Goal: Task Accomplishment & Management: Manage account settings

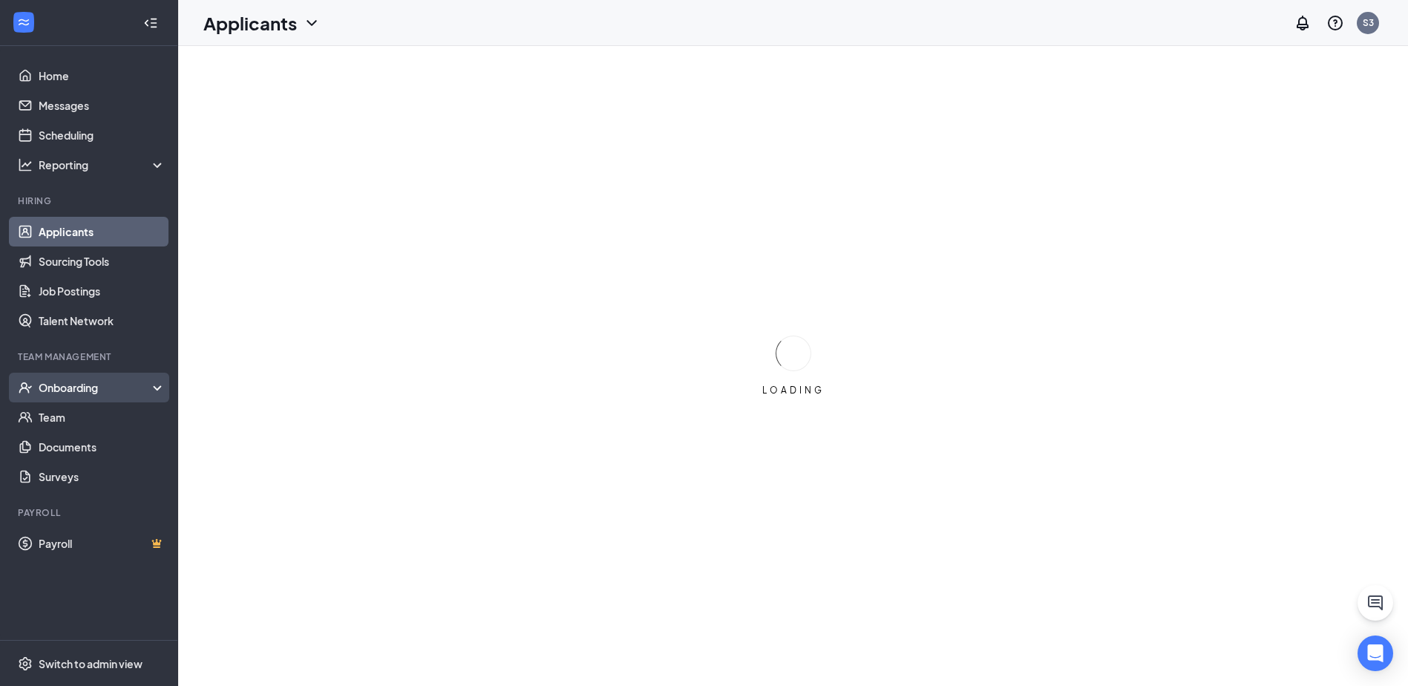
click at [82, 376] on div "Onboarding" at bounding box center [89, 388] width 178 height 30
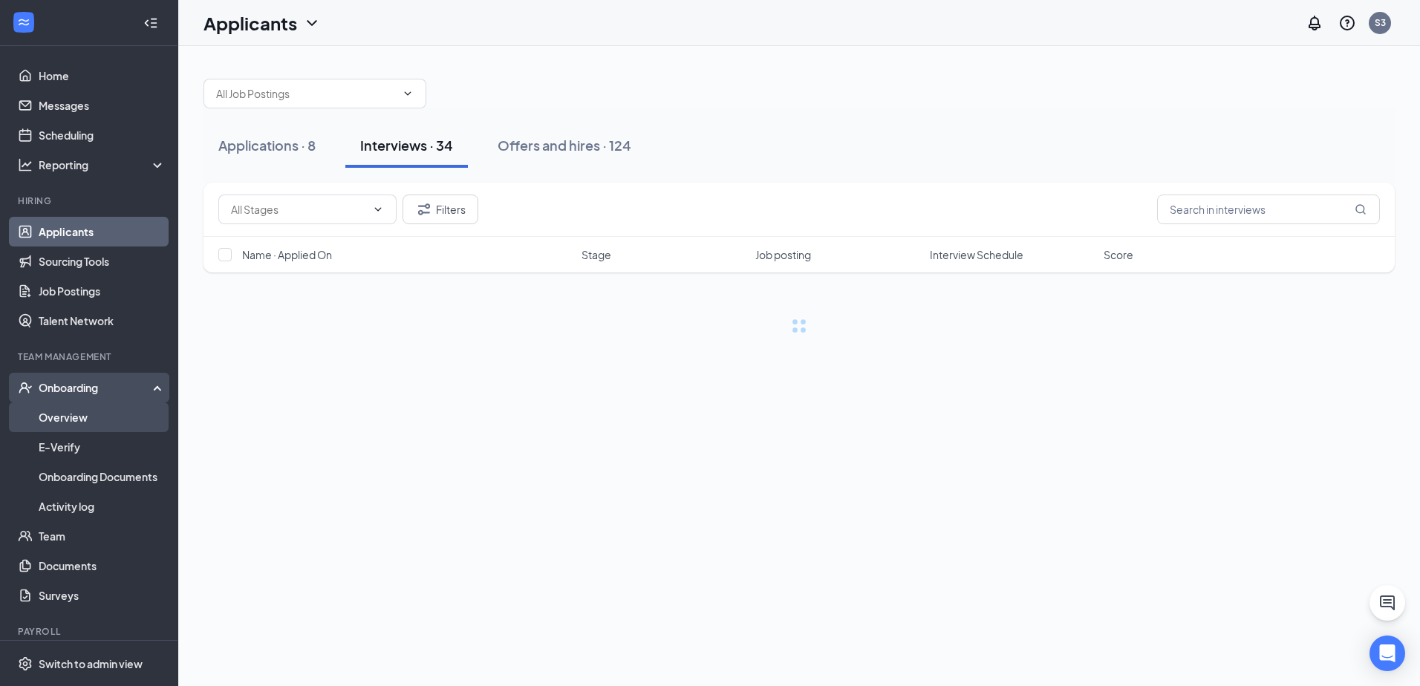
click at [96, 411] on link "Overview" at bounding box center [102, 417] width 127 height 30
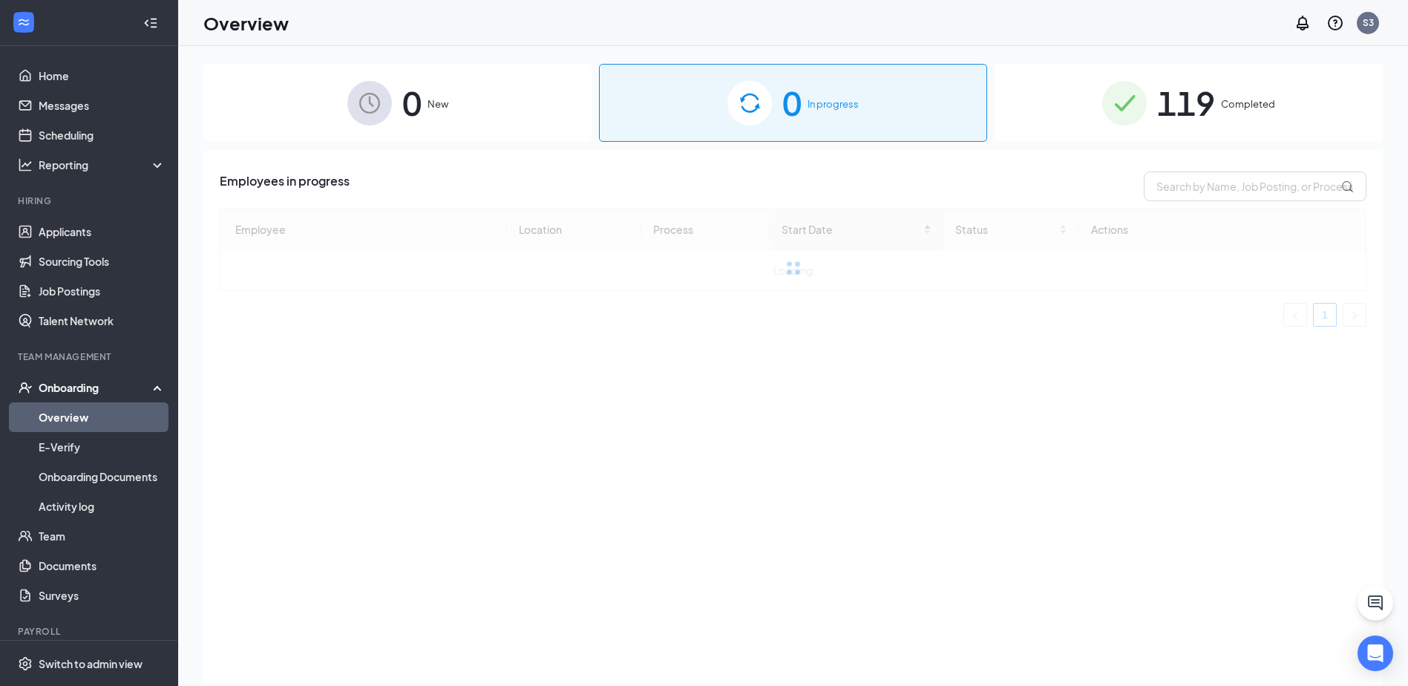
click at [1269, 120] on div "119 Completed" at bounding box center [1189, 103] width 388 height 78
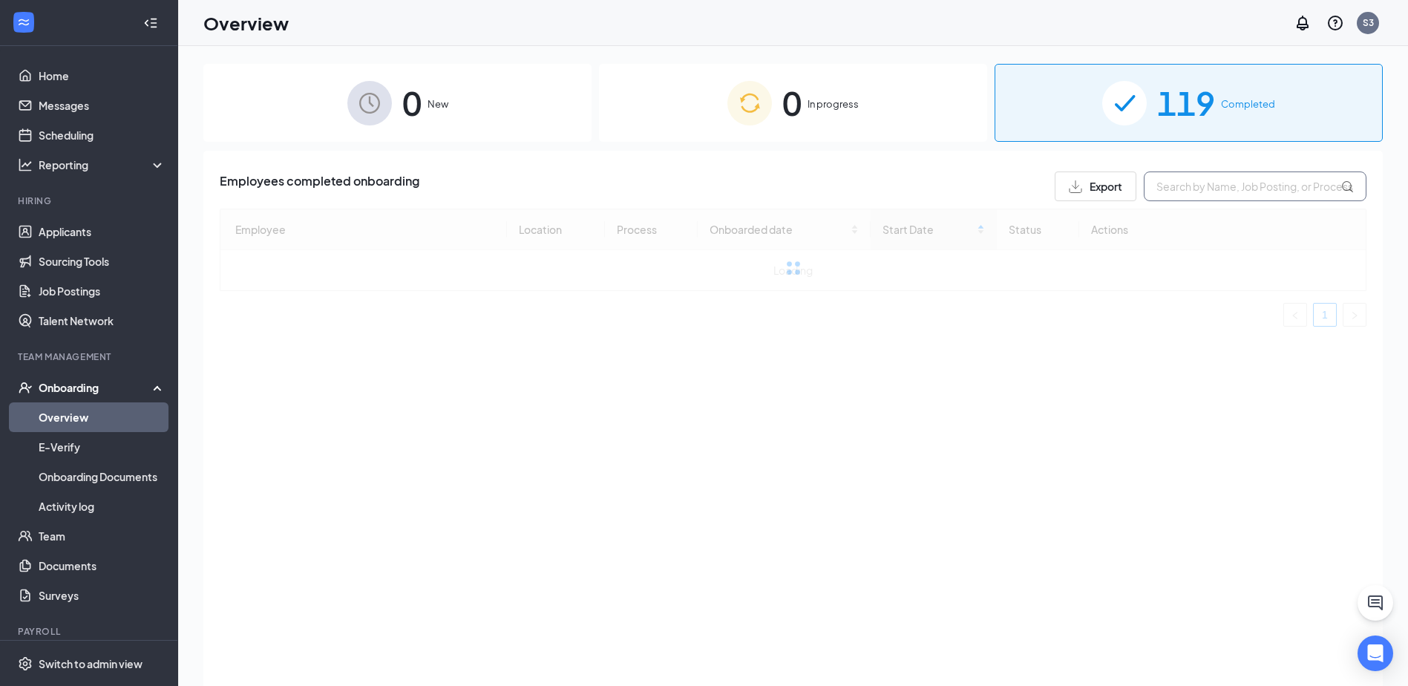
click at [1235, 182] on input "text" at bounding box center [1255, 187] width 223 height 30
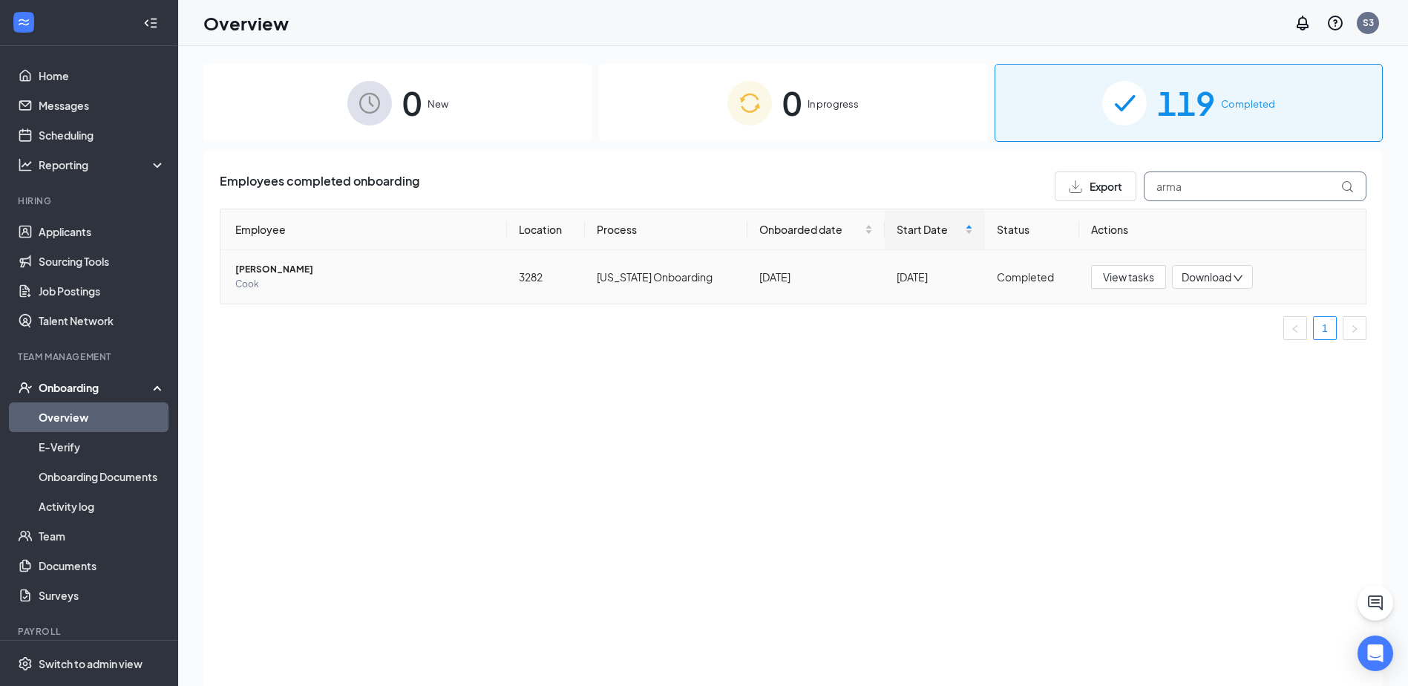
type input "arma"
click at [265, 274] on span "[PERSON_NAME]" at bounding box center [365, 269] width 260 height 15
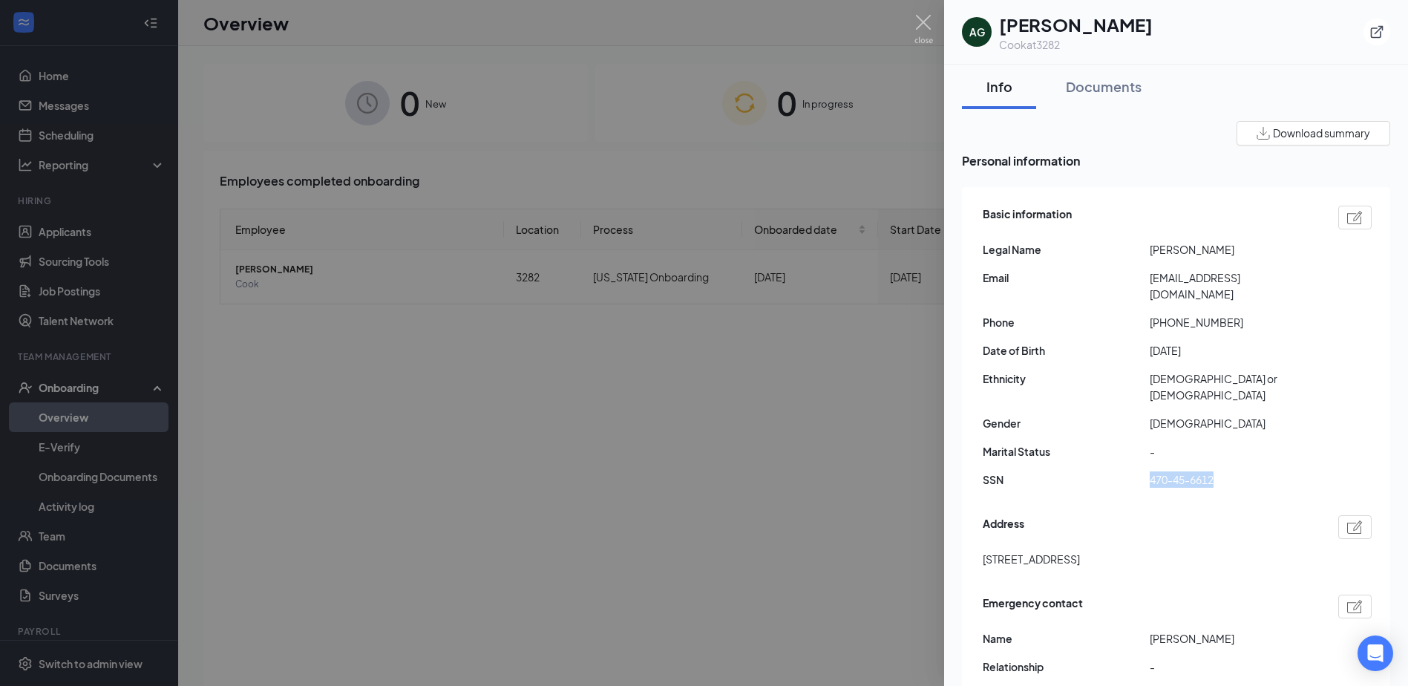
drag, startPoint x: 1150, startPoint y: 449, endPoint x: 1221, endPoint y: 463, distance: 71.9
click at [1221, 463] on div "Basic information Legal Name [PERSON_NAME] Email [EMAIL_ADDRESS][DOMAIN_NAME] P…" at bounding box center [1177, 351] width 389 height 298
drag, startPoint x: 1221, startPoint y: 463, endPoint x: 1213, endPoint y: 486, distance: 24.2
click at [1213, 515] on div "Address" at bounding box center [1177, 527] width 389 height 24
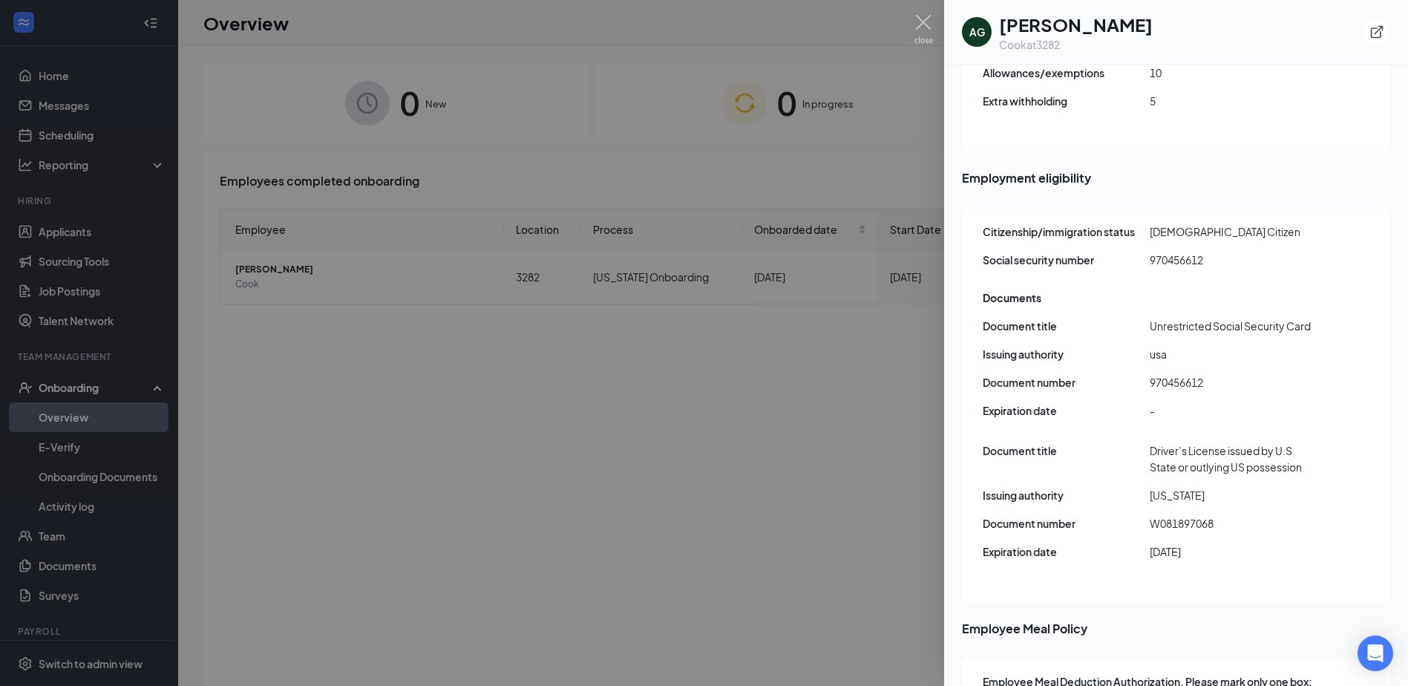
scroll to position [1708, 0]
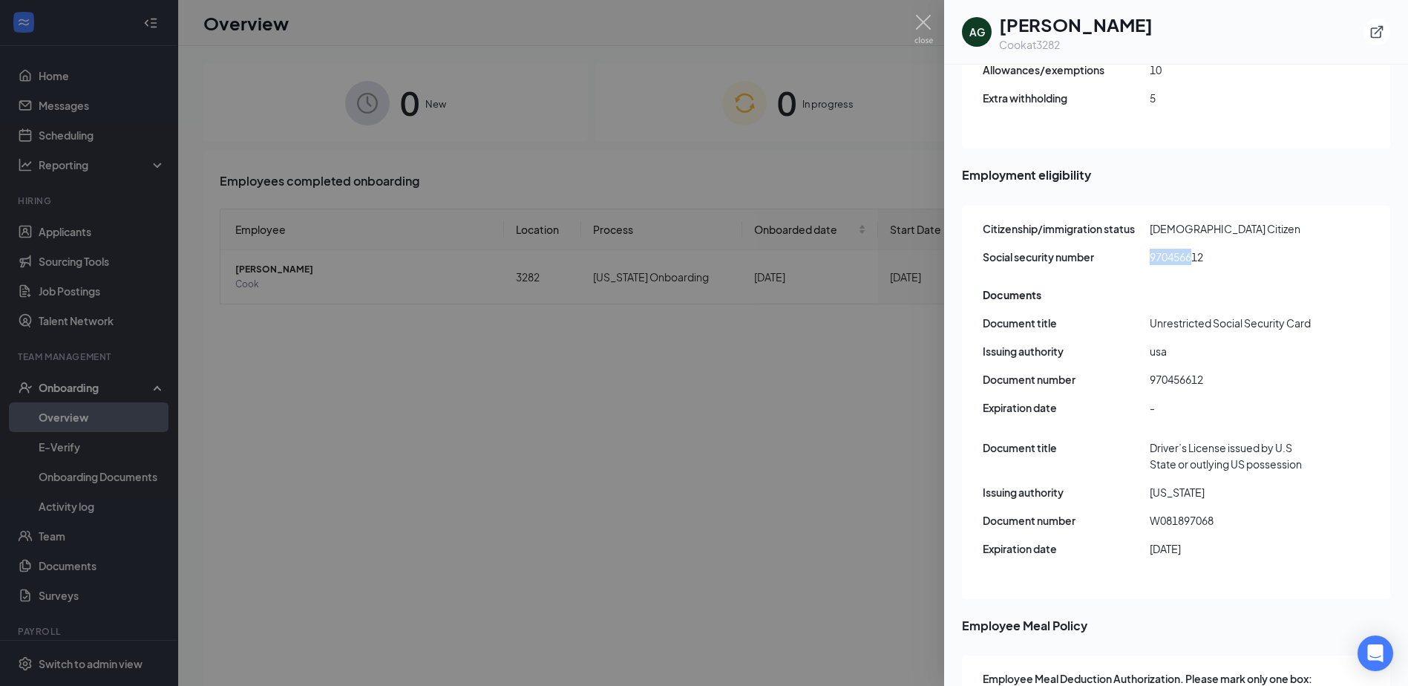
drag, startPoint x: 1140, startPoint y: 226, endPoint x: 1196, endPoint y: 226, distance: 56.4
click at [1196, 249] on div "Social security number 970456612" at bounding box center [1177, 257] width 389 height 16
drag, startPoint x: 1196, startPoint y: 226, endPoint x: 1204, endPoint y: 225, distance: 7.6
click at [1204, 249] on span "970456612" at bounding box center [1233, 257] width 167 height 16
click at [1214, 249] on span "970456612" at bounding box center [1233, 257] width 167 height 16
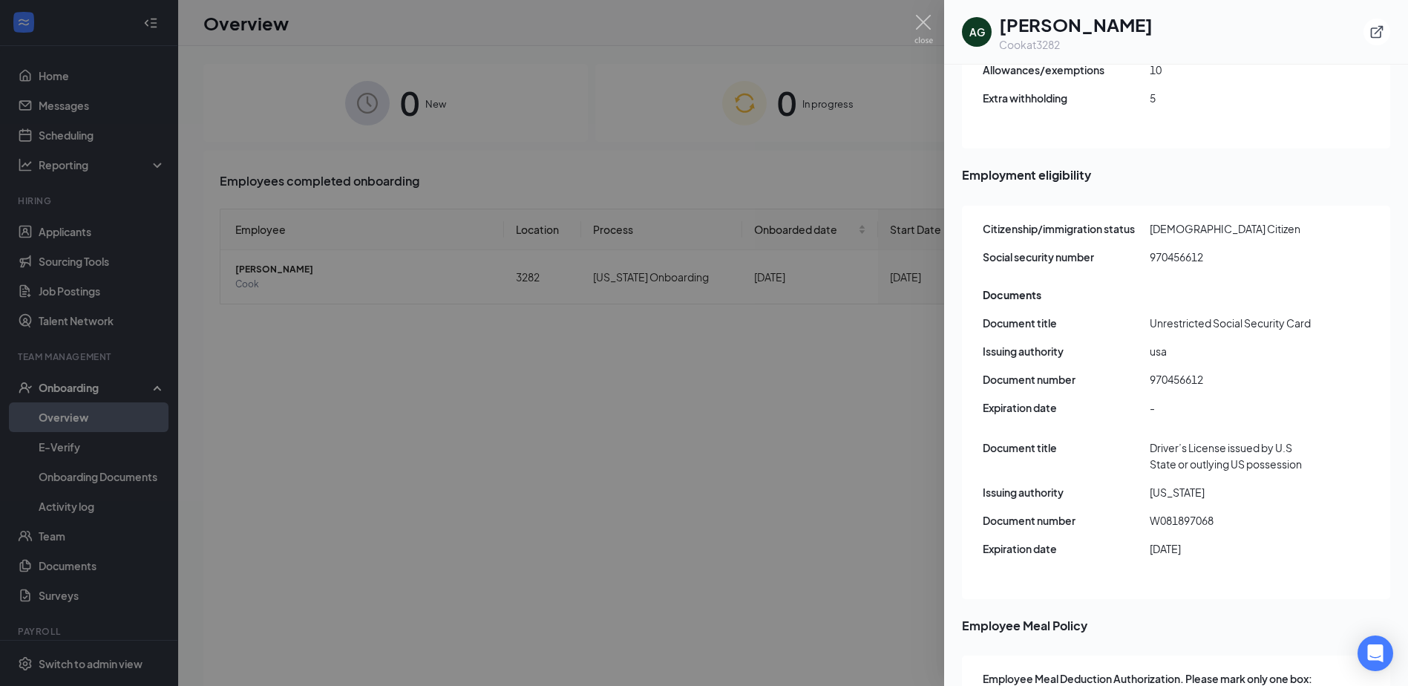
click at [1179, 249] on span "970456612" at bounding box center [1233, 257] width 167 height 16
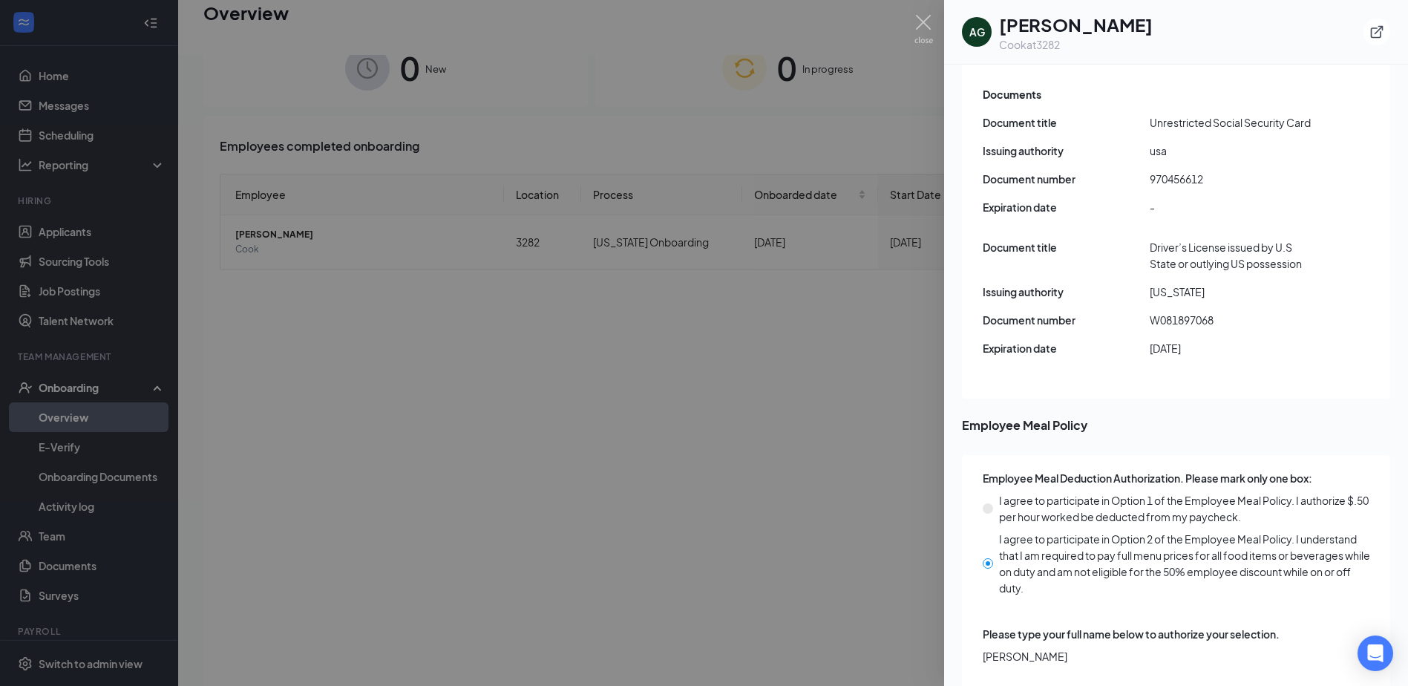
scroll to position [67, 0]
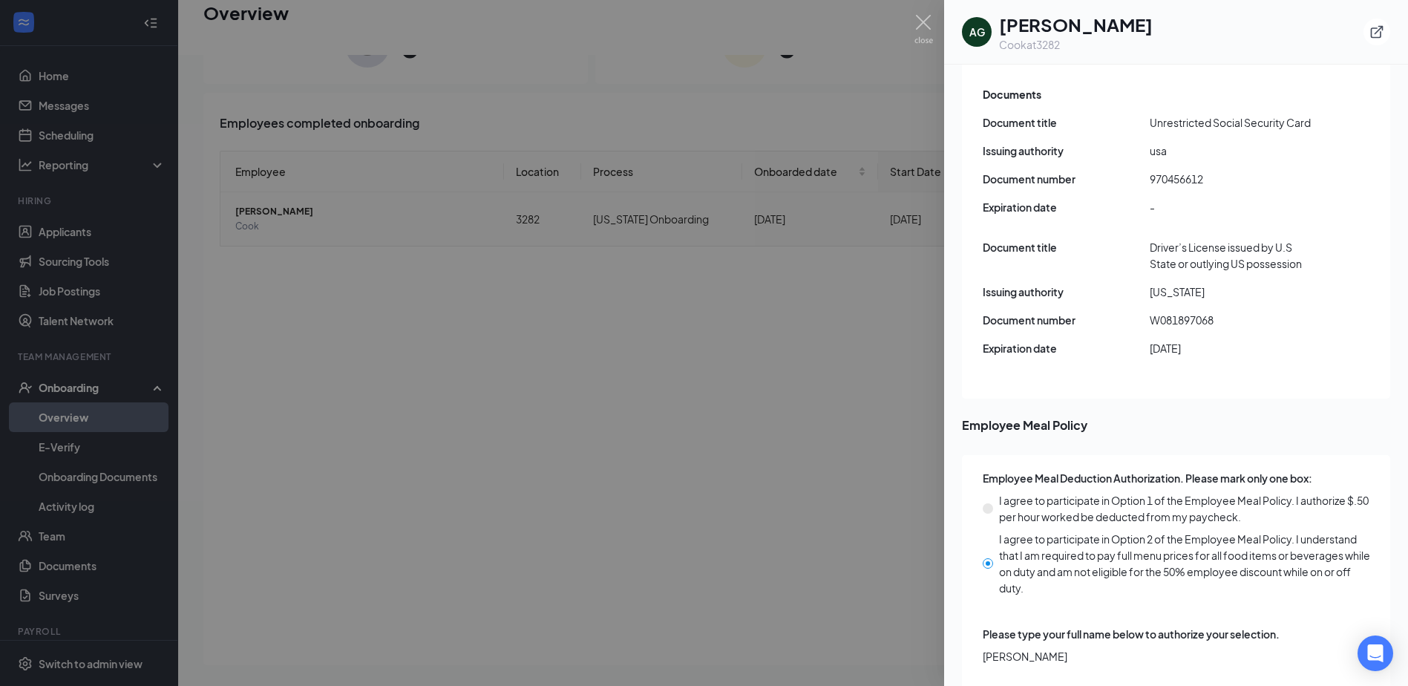
drag, startPoint x: 765, startPoint y: 372, endPoint x: 1192, endPoint y: 192, distance: 463.2
click at [764, 372] on div at bounding box center [704, 343] width 1408 height 686
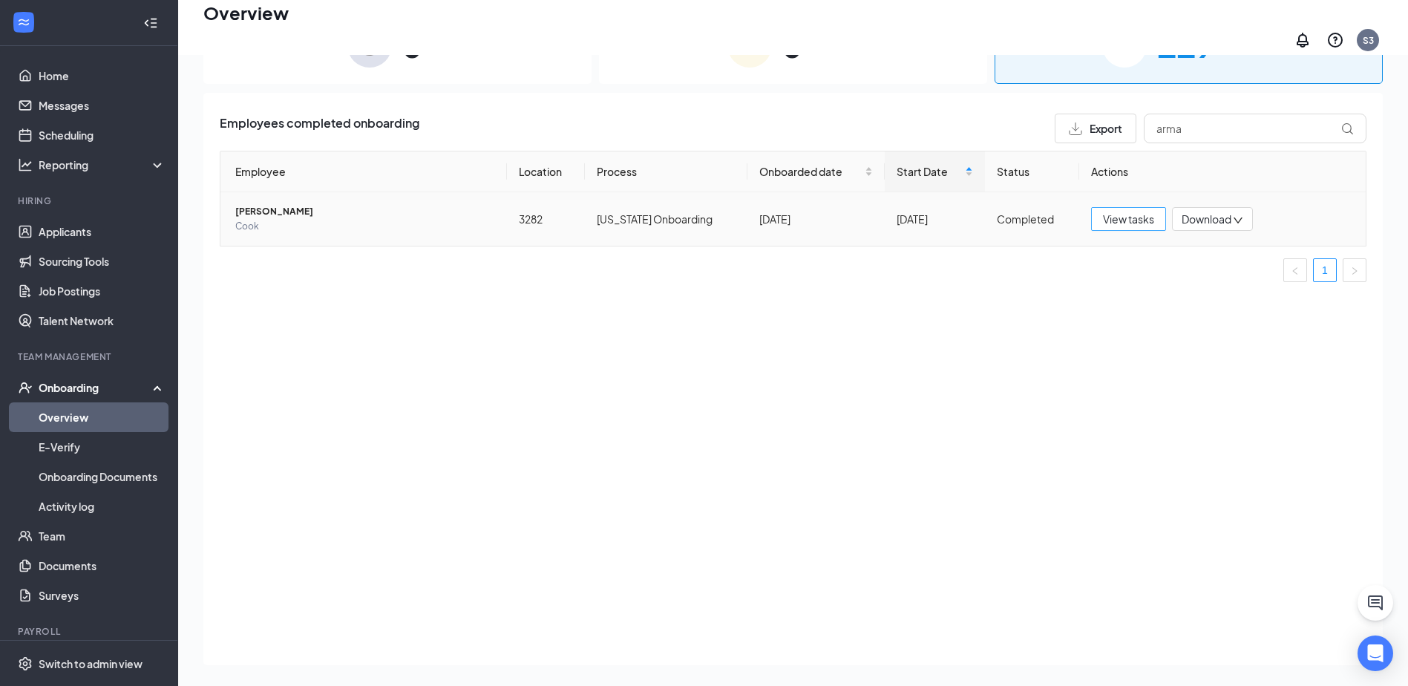
click at [1146, 212] on span "View tasks" at bounding box center [1128, 219] width 51 height 16
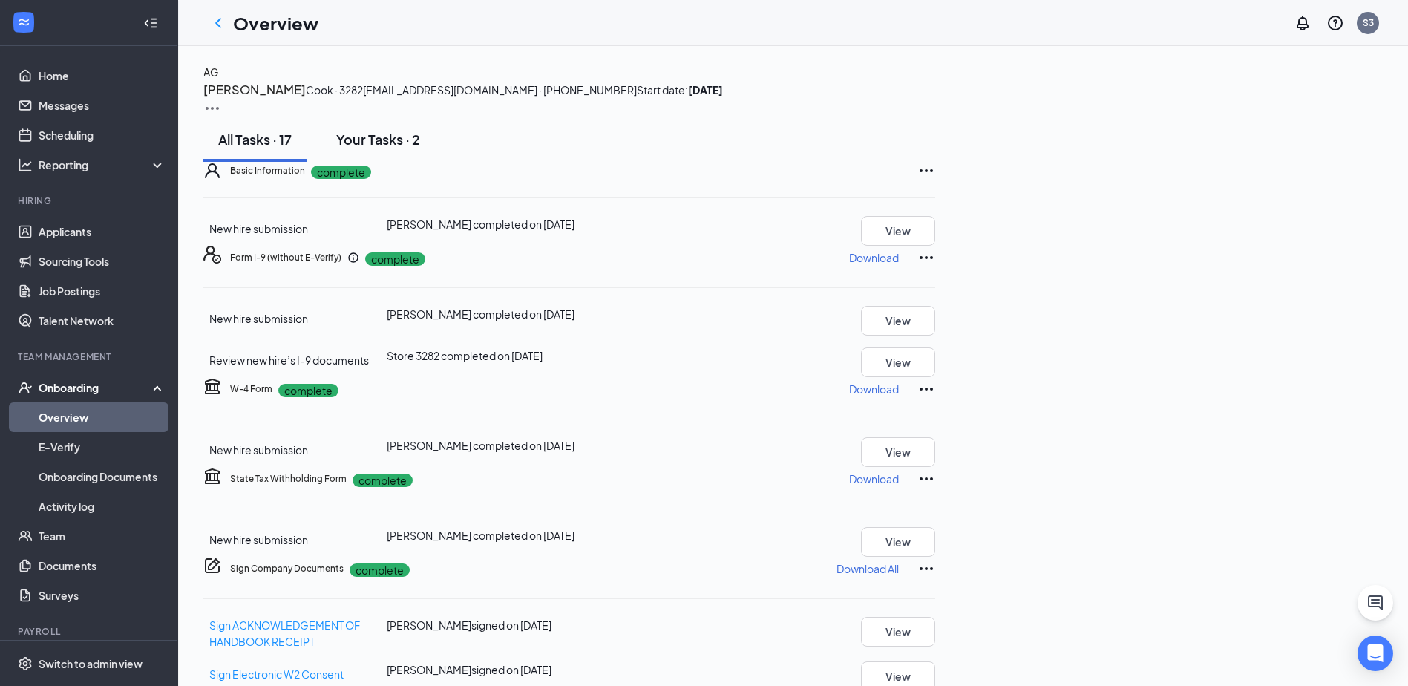
drag, startPoint x: 448, startPoint y: 252, endPoint x: 439, endPoint y: 252, distance: 9.7
click at [435, 162] on button "Your Tasks · 2" at bounding box center [378, 139] width 114 height 45
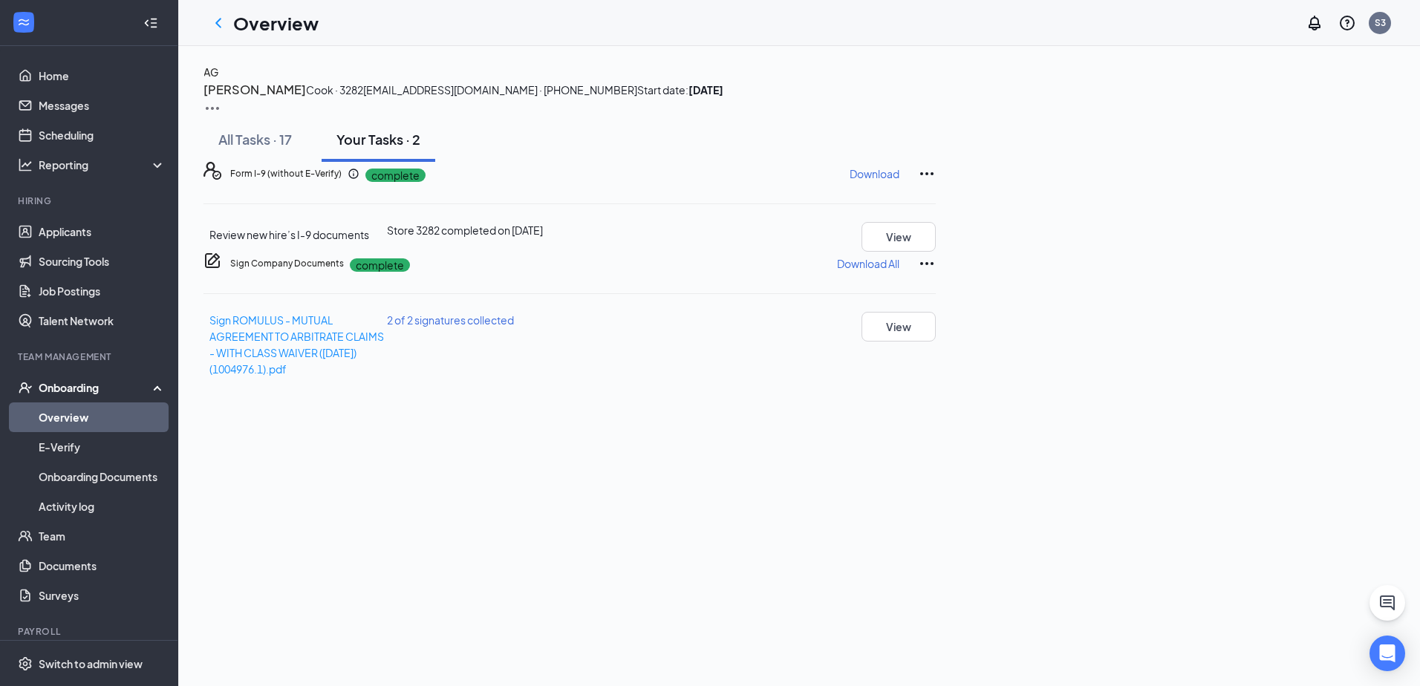
click at [366, 377] on div "Sign ROMULUS - MUTUAL AGREEMENT TO ARBITRATE CLAIMS - WITH CLASS WAIVER ([DATE]…" at bounding box center [297, 344] width 177 height 65
click at [414, 252] on div "Form I-9 (without E-Verify) complete Download Review new hire’s I-9 documents S…" at bounding box center [569, 207] width 732 height 90
click at [936, 252] on button "View" at bounding box center [898, 237] width 74 height 30
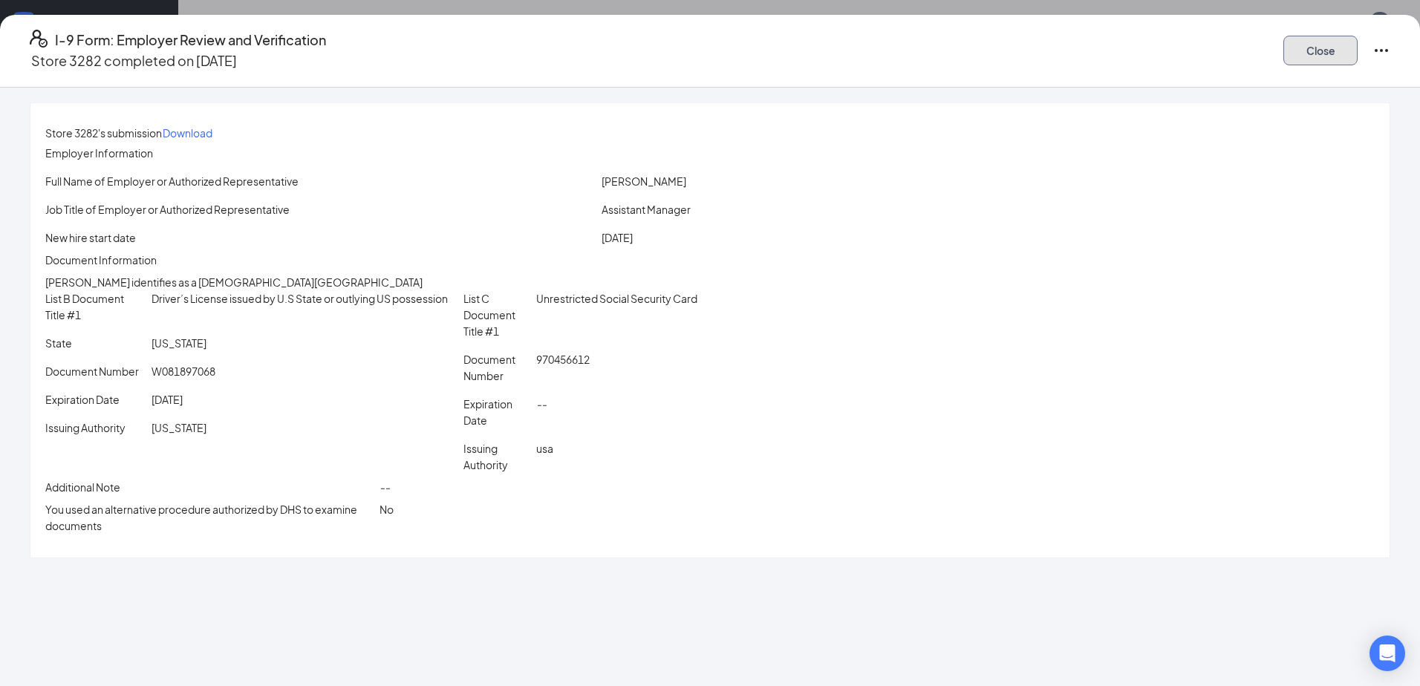
click at [1283, 53] on button "Close" at bounding box center [1320, 51] width 74 height 30
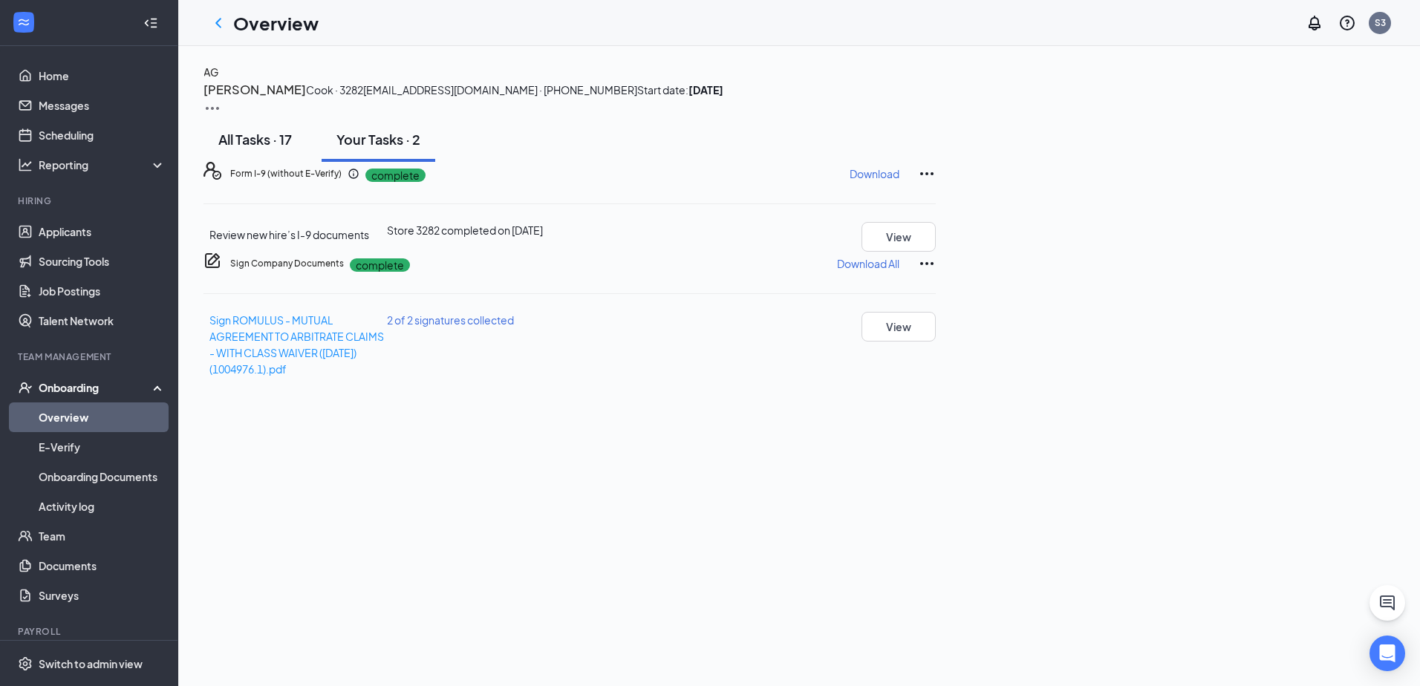
click at [292, 148] on div "All Tasks · 17" at bounding box center [255, 139] width 74 height 19
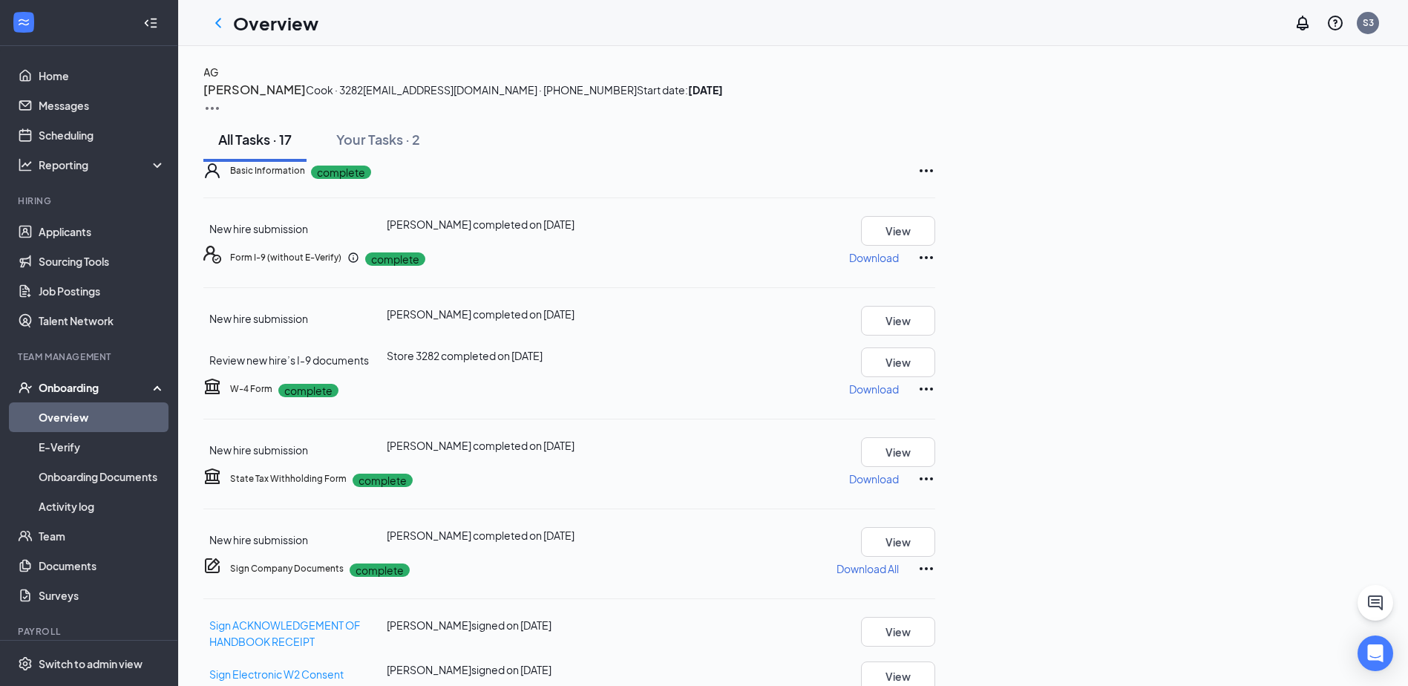
click at [936, 267] on icon "Ellipses" at bounding box center [927, 258] width 18 height 18
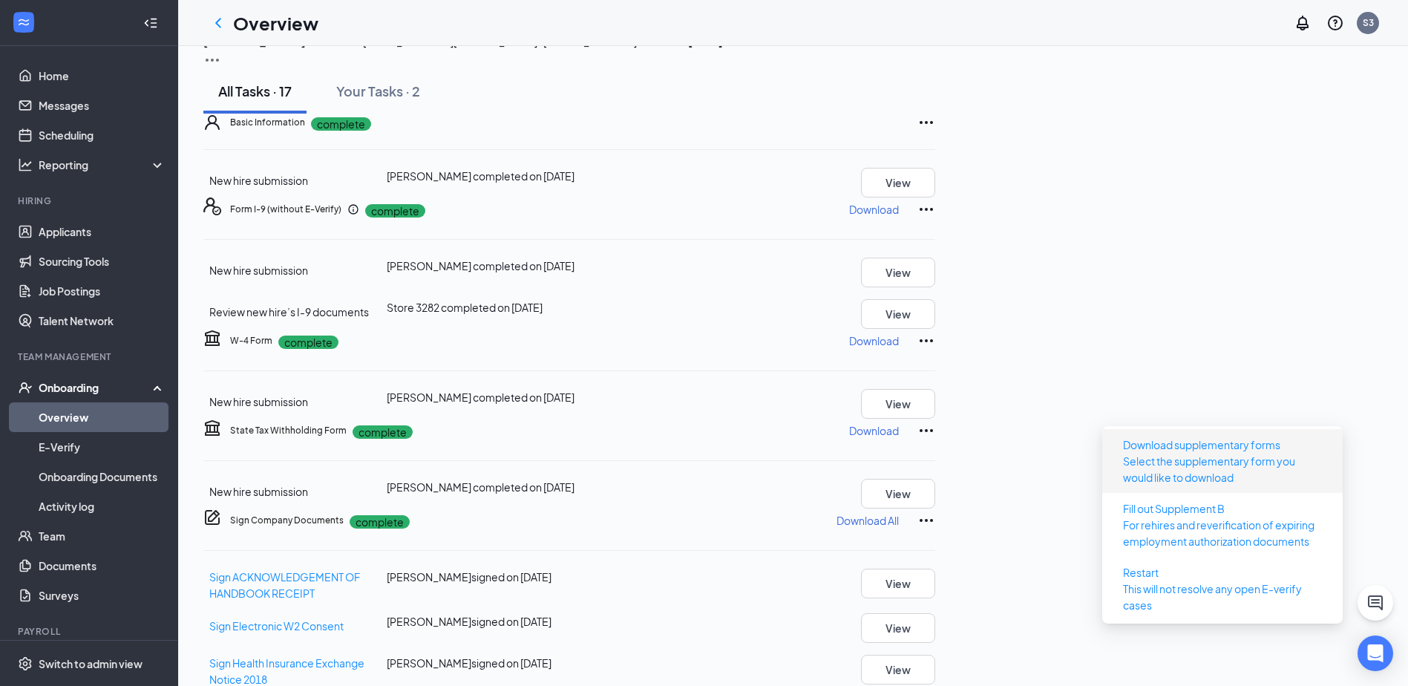
scroll to position [74, 0]
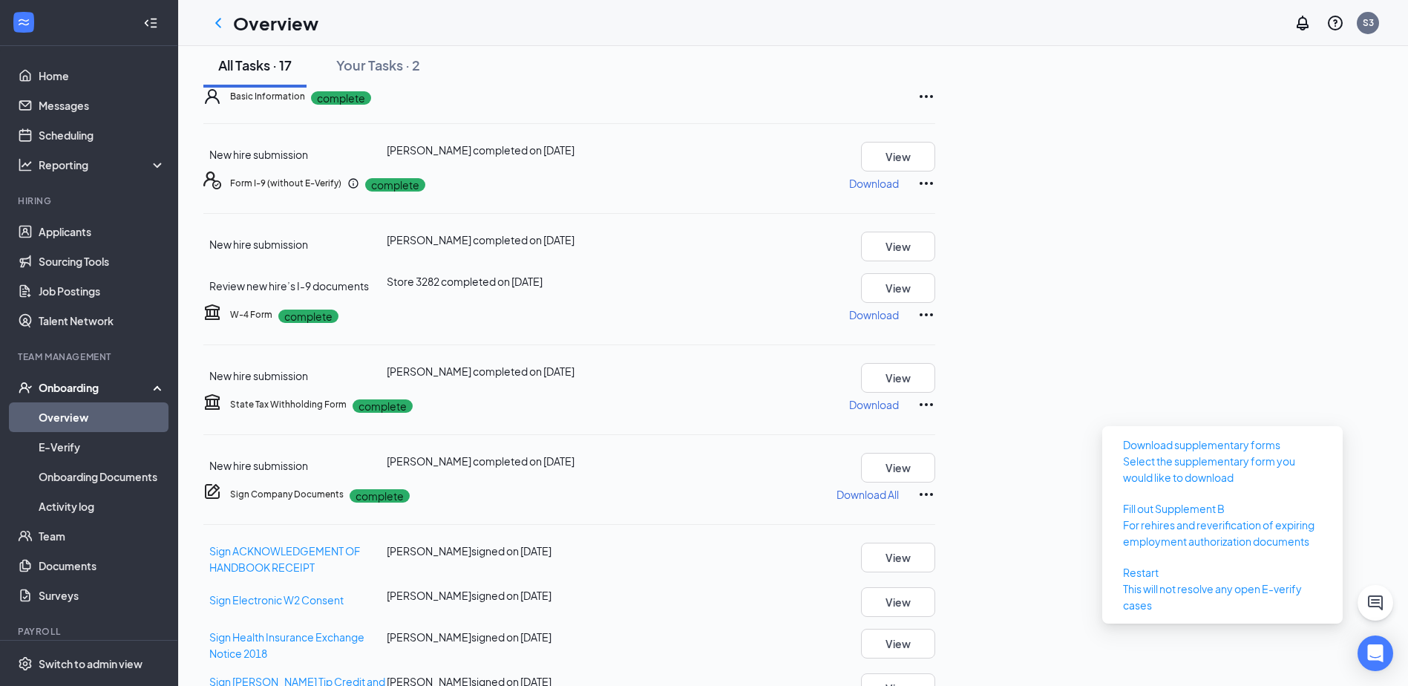
click at [740, 393] on div "W-4 Form complete Download New hire submission [PERSON_NAME] completed on [DATE…" at bounding box center [569, 348] width 732 height 90
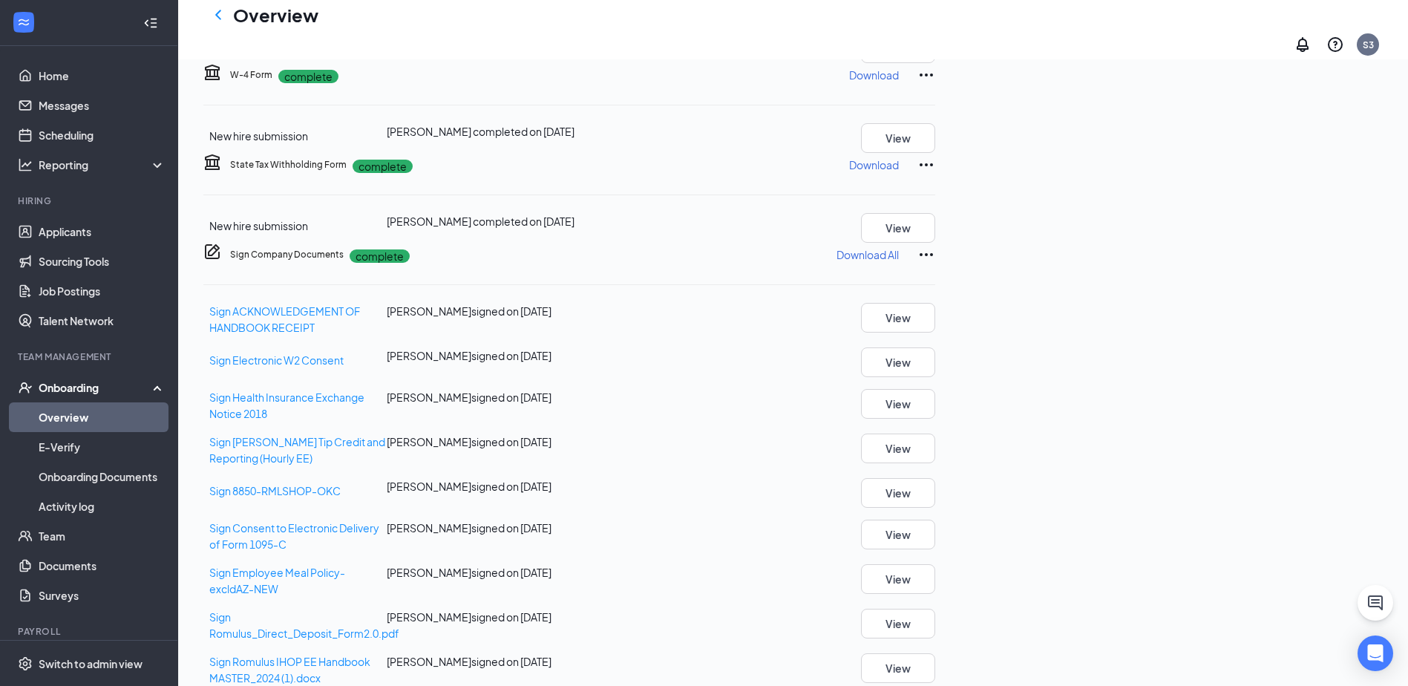
scroll to position [177, 0]
click at [936, 244] on button "View" at bounding box center [898, 230] width 74 height 30
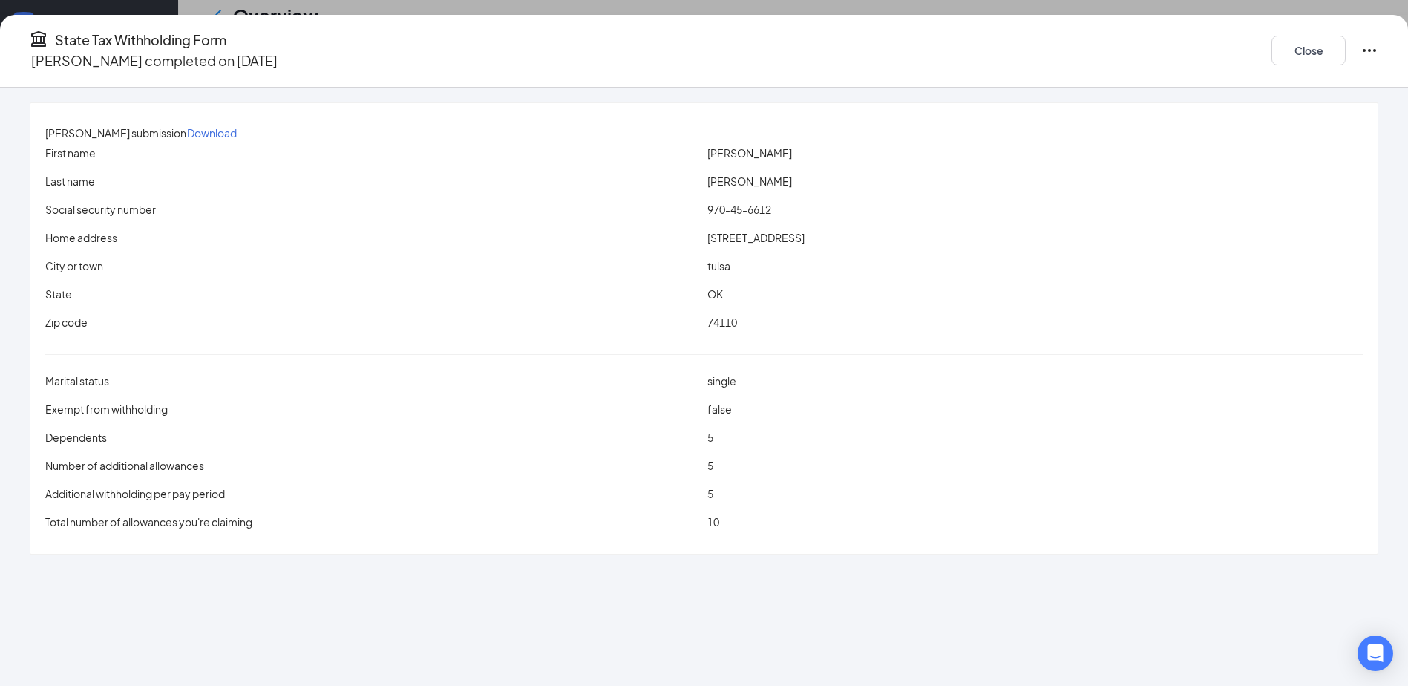
click at [1361, 50] on icon "Ellipses" at bounding box center [1370, 51] width 18 height 18
click at [1266, 76] on span "Restart" at bounding box center [1265, 75] width 36 height 16
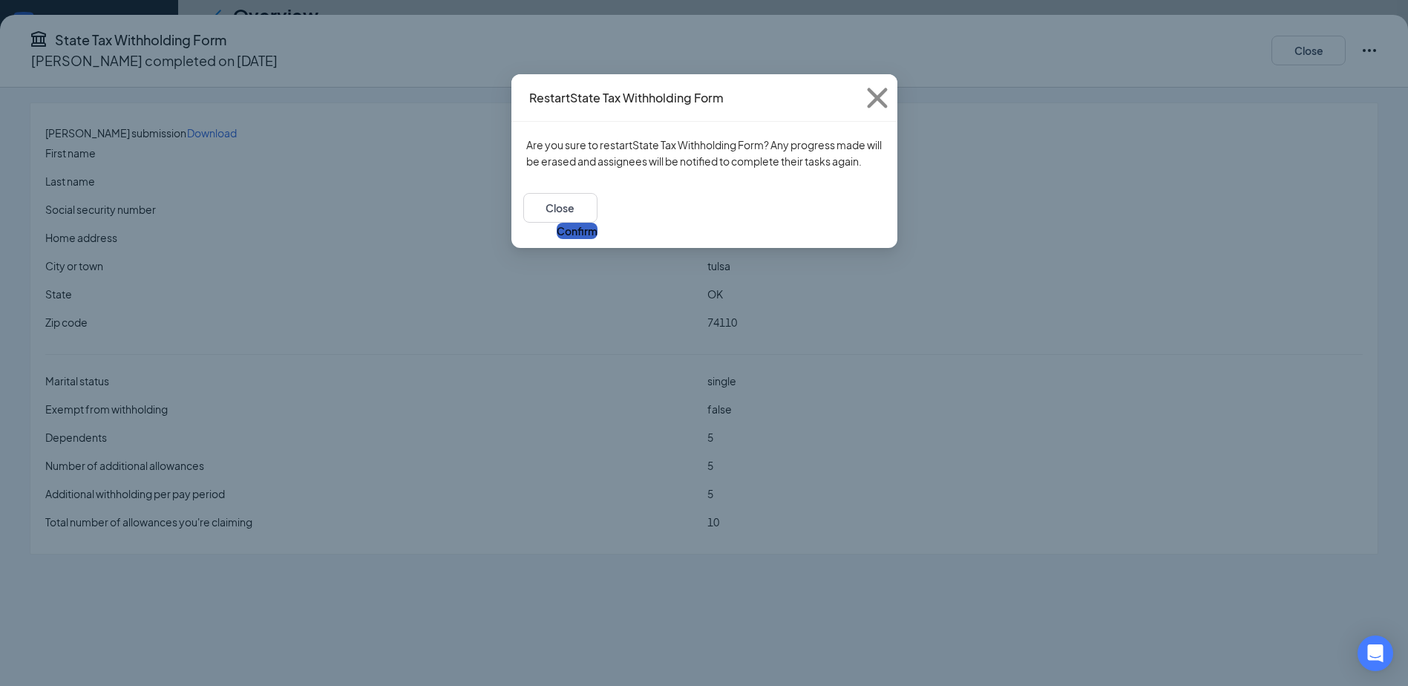
click at [598, 223] on button "Confirm" at bounding box center [577, 231] width 41 height 16
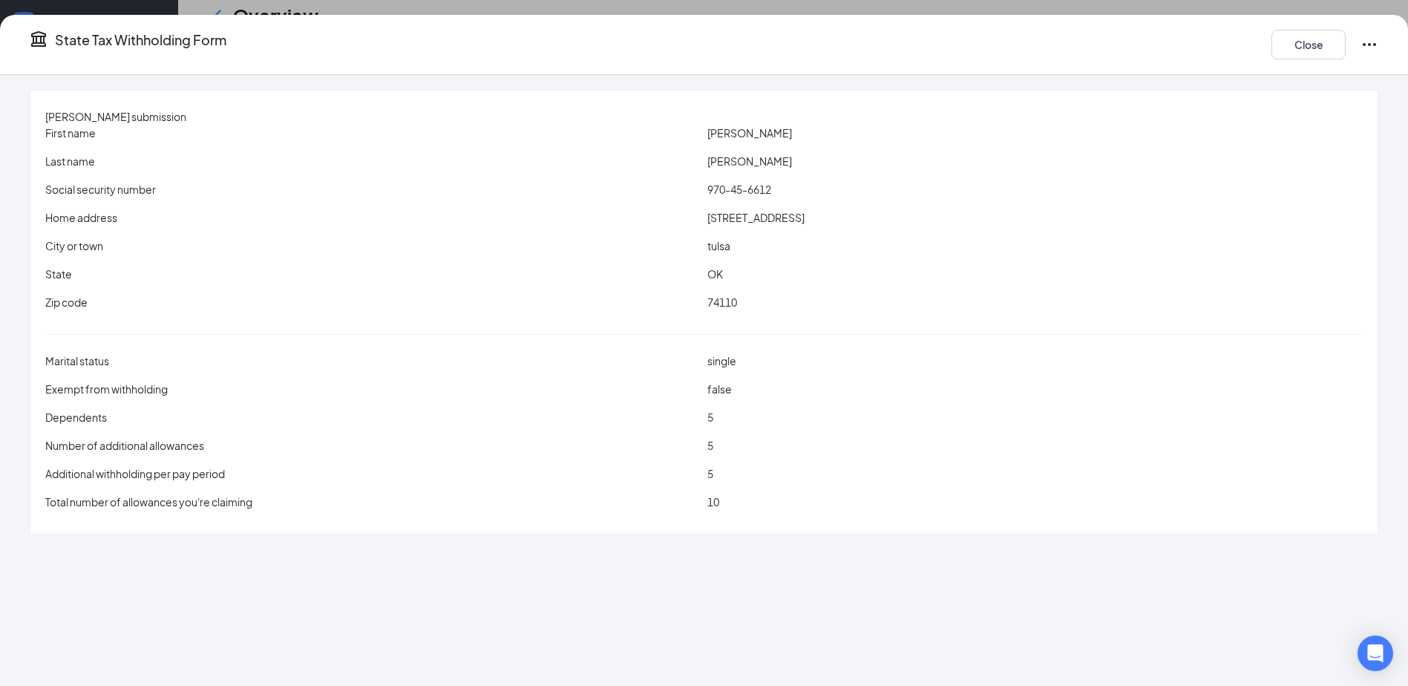
click at [1363, 43] on icon "Ellipses" at bounding box center [1369, 44] width 13 height 3
click at [1272, 39] on button "Close" at bounding box center [1309, 45] width 74 height 30
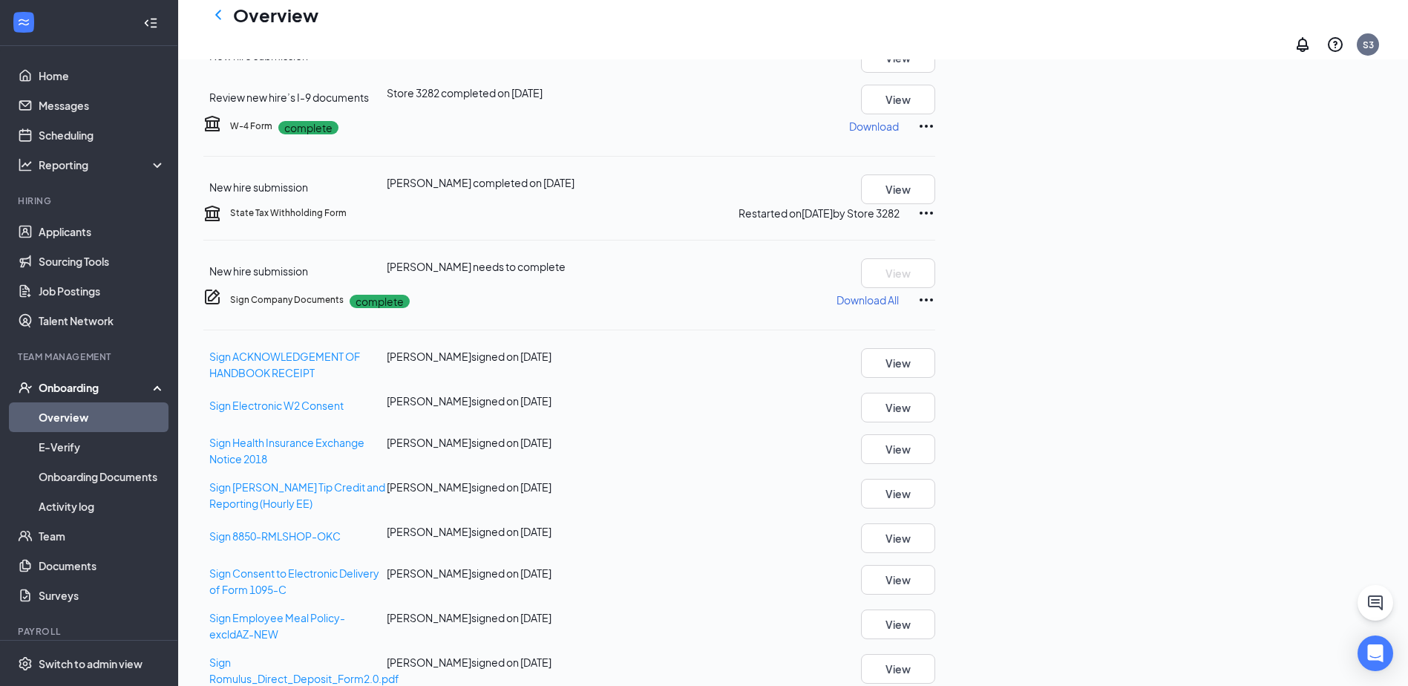
scroll to position [103, 0]
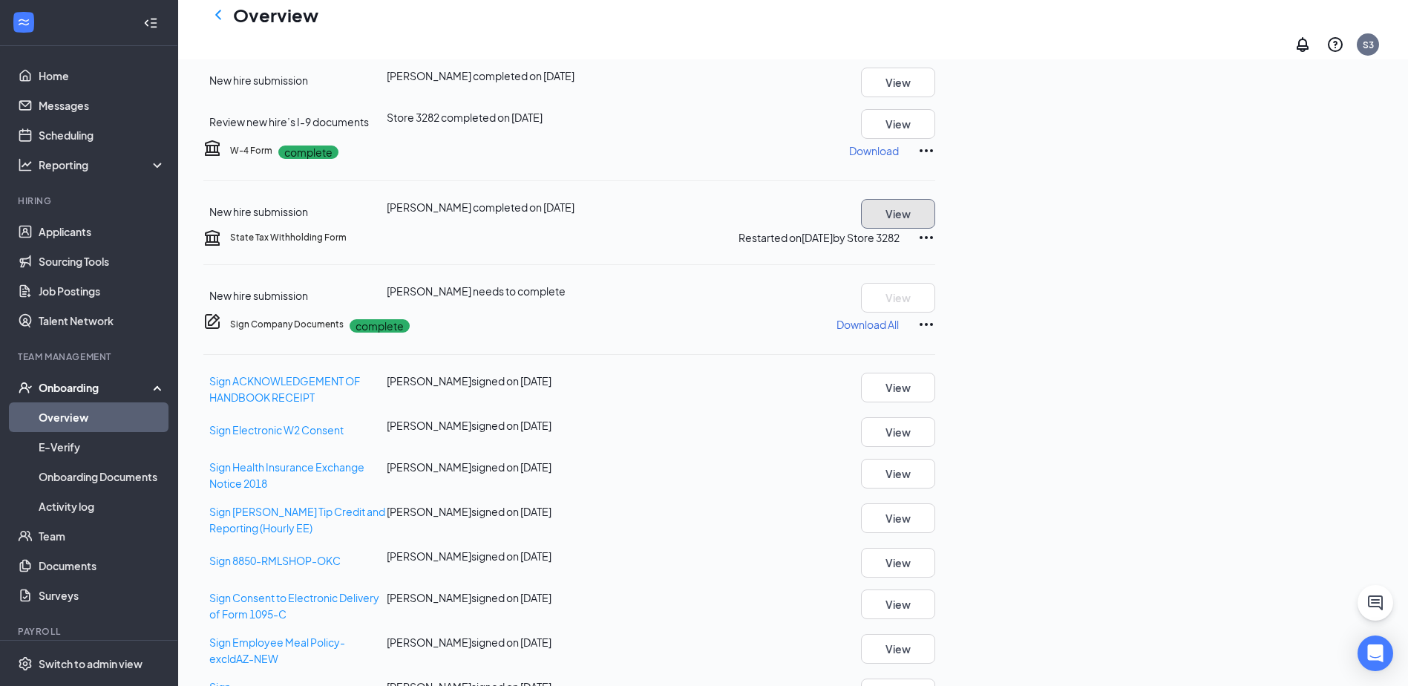
click at [936, 229] on button "View" at bounding box center [898, 214] width 74 height 30
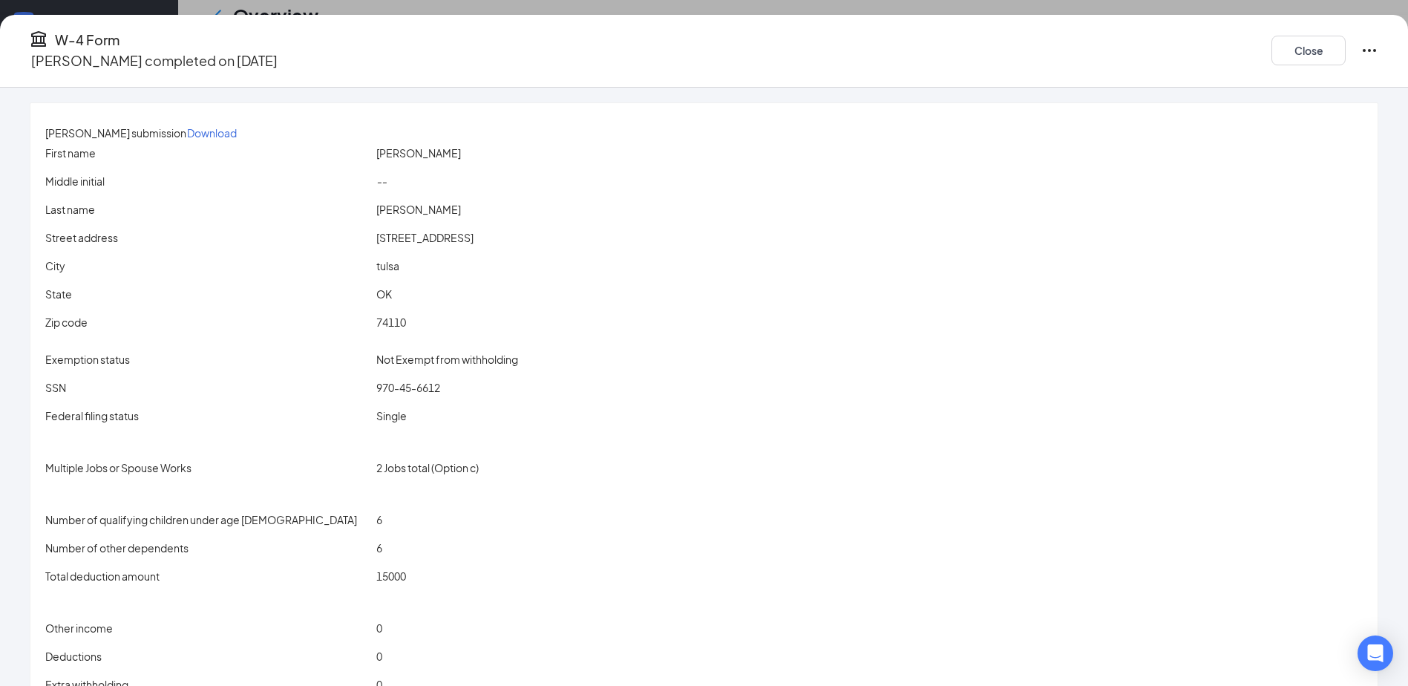
click at [1361, 51] on icon "Ellipses" at bounding box center [1370, 51] width 18 height 18
click at [1261, 82] on button "Restart" at bounding box center [1264, 75] width 59 height 24
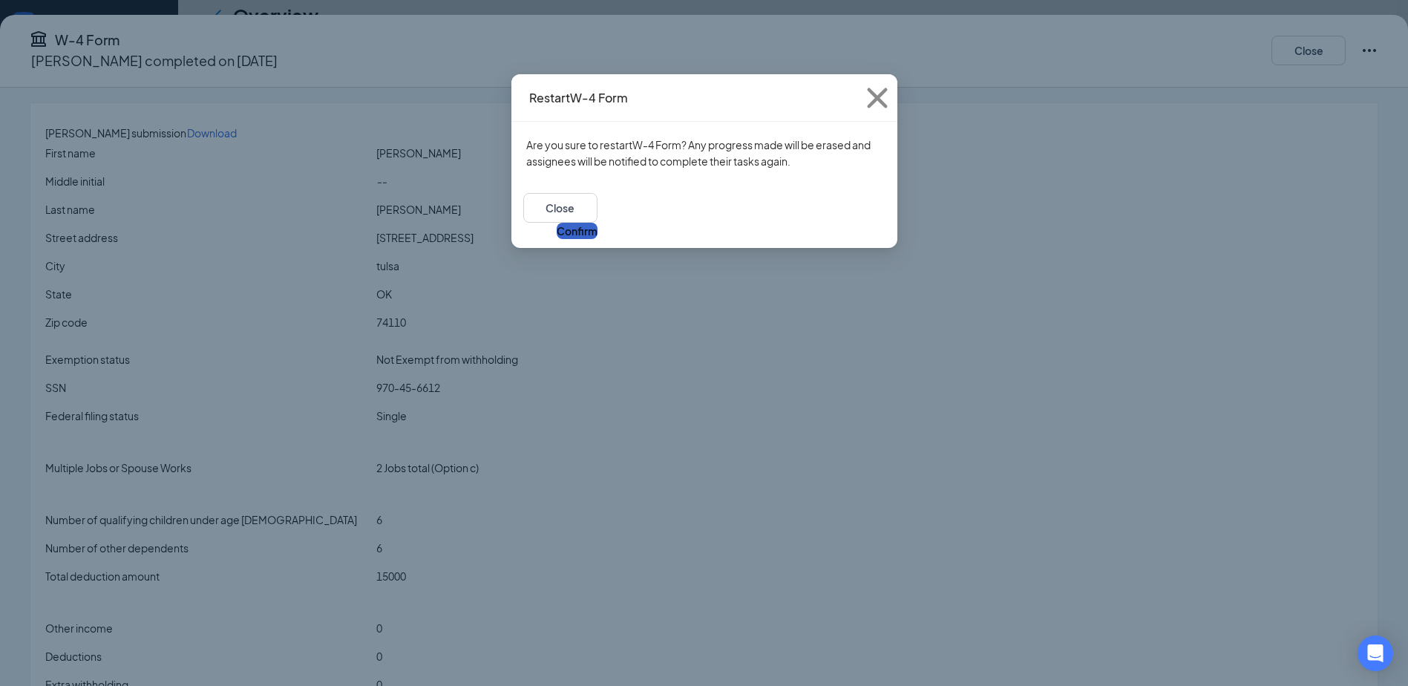
click at [598, 223] on button "Confirm" at bounding box center [577, 231] width 41 height 16
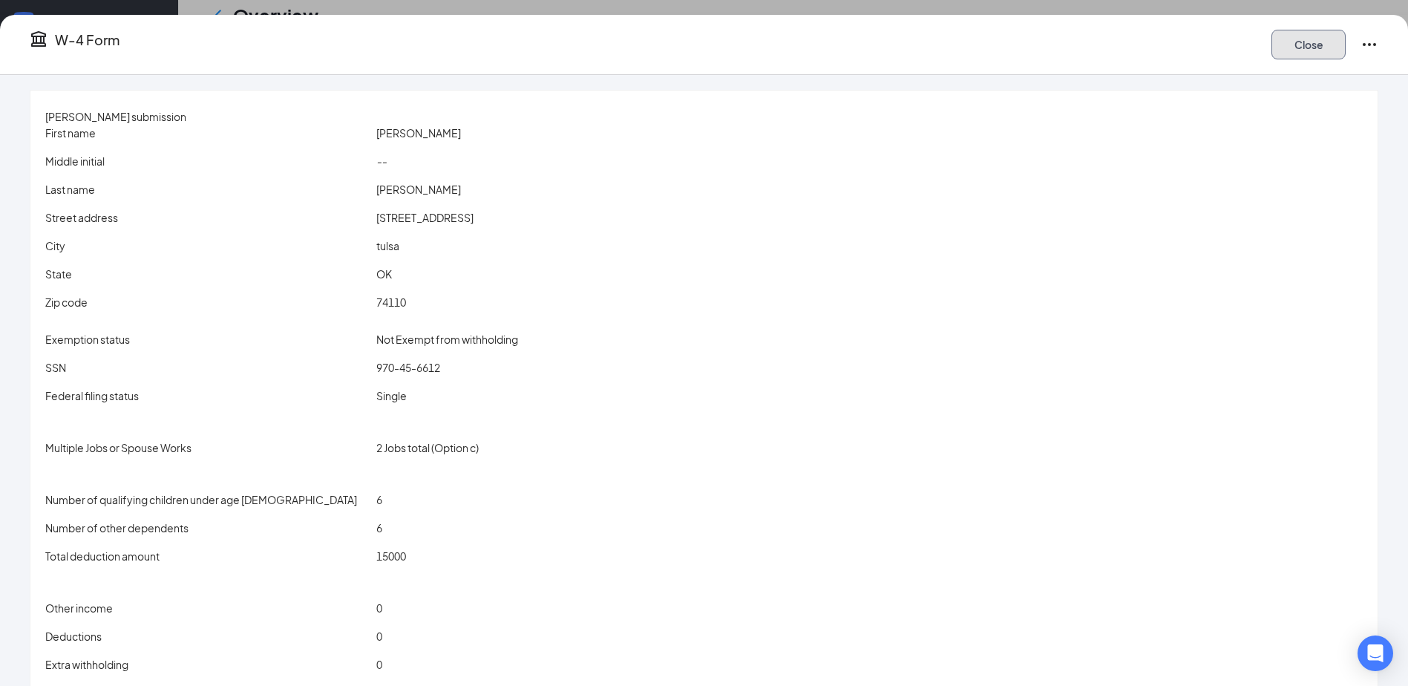
click at [1272, 42] on button "Close" at bounding box center [1309, 45] width 74 height 30
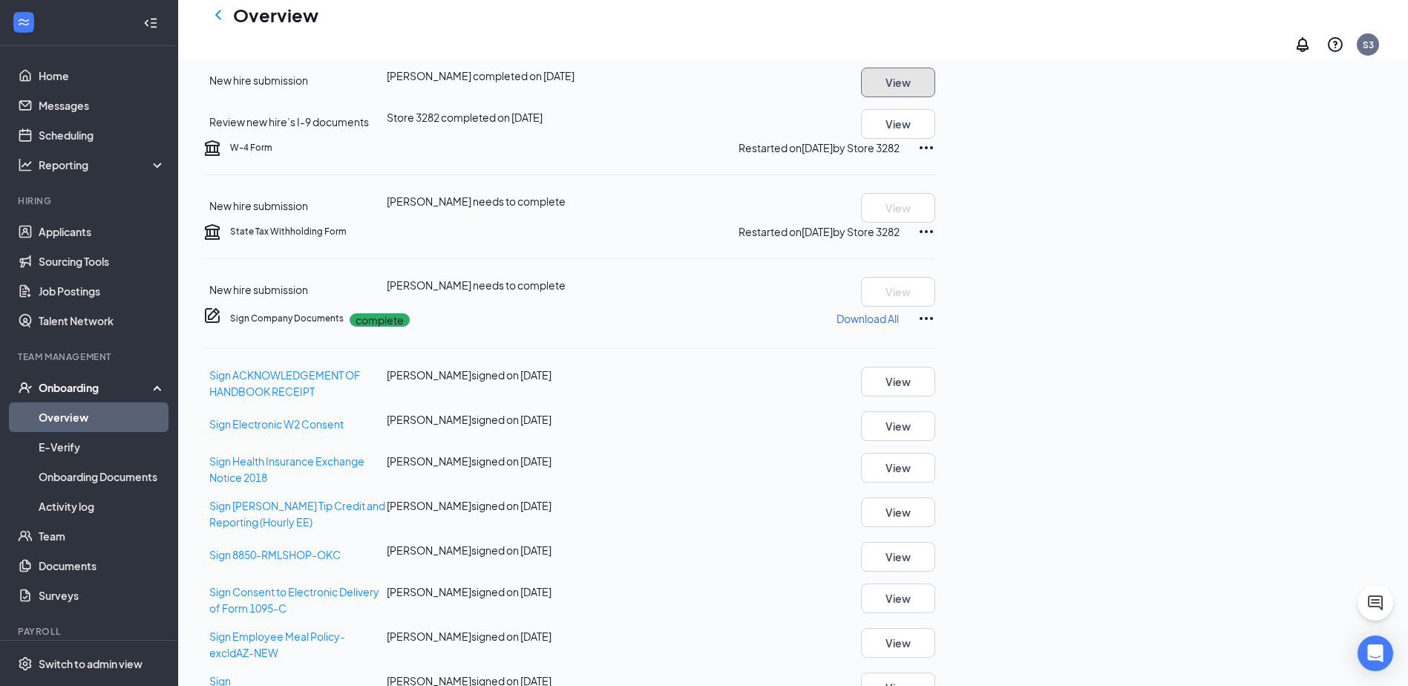
click at [936, 97] on button "View" at bounding box center [898, 83] width 74 height 30
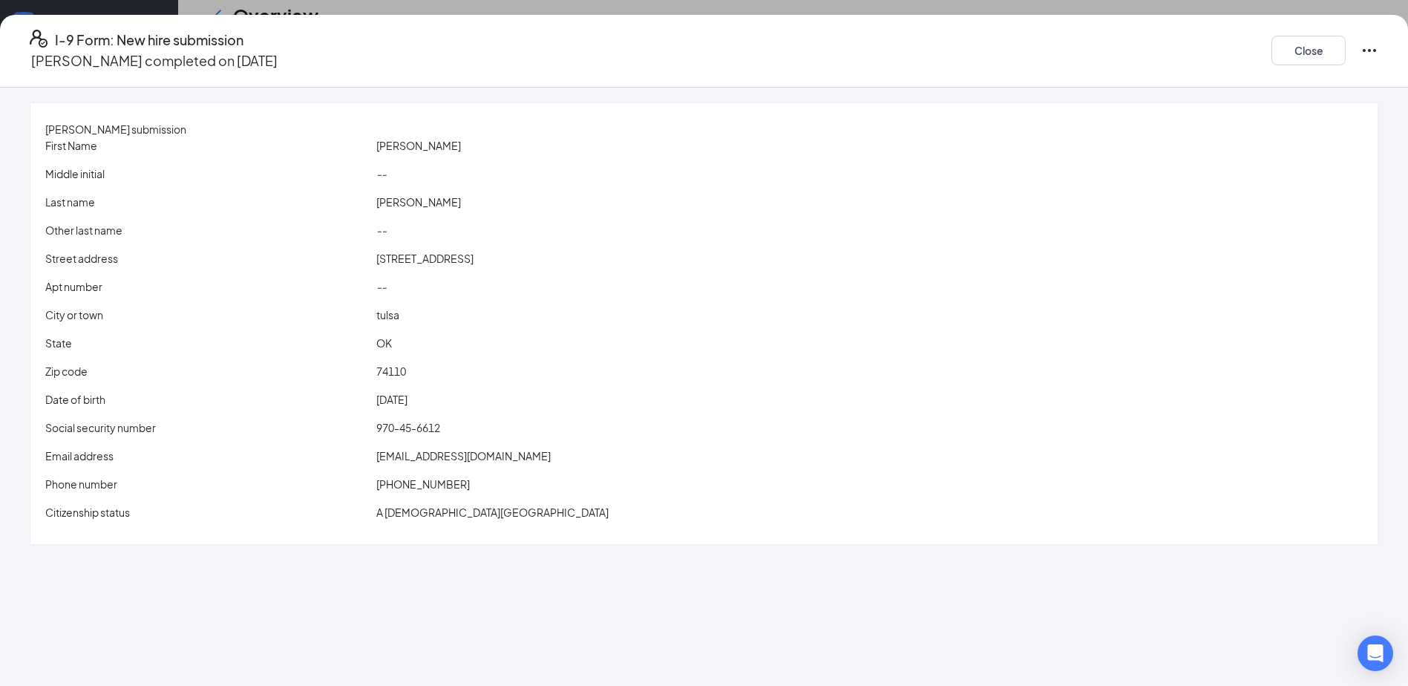
click at [1361, 47] on icon "Ellipses" at bounding box center [1370, 51] width 18 height 18
click at [1272, 52] on button "Close" at bounding box center [1309, 51] width 74 height 30
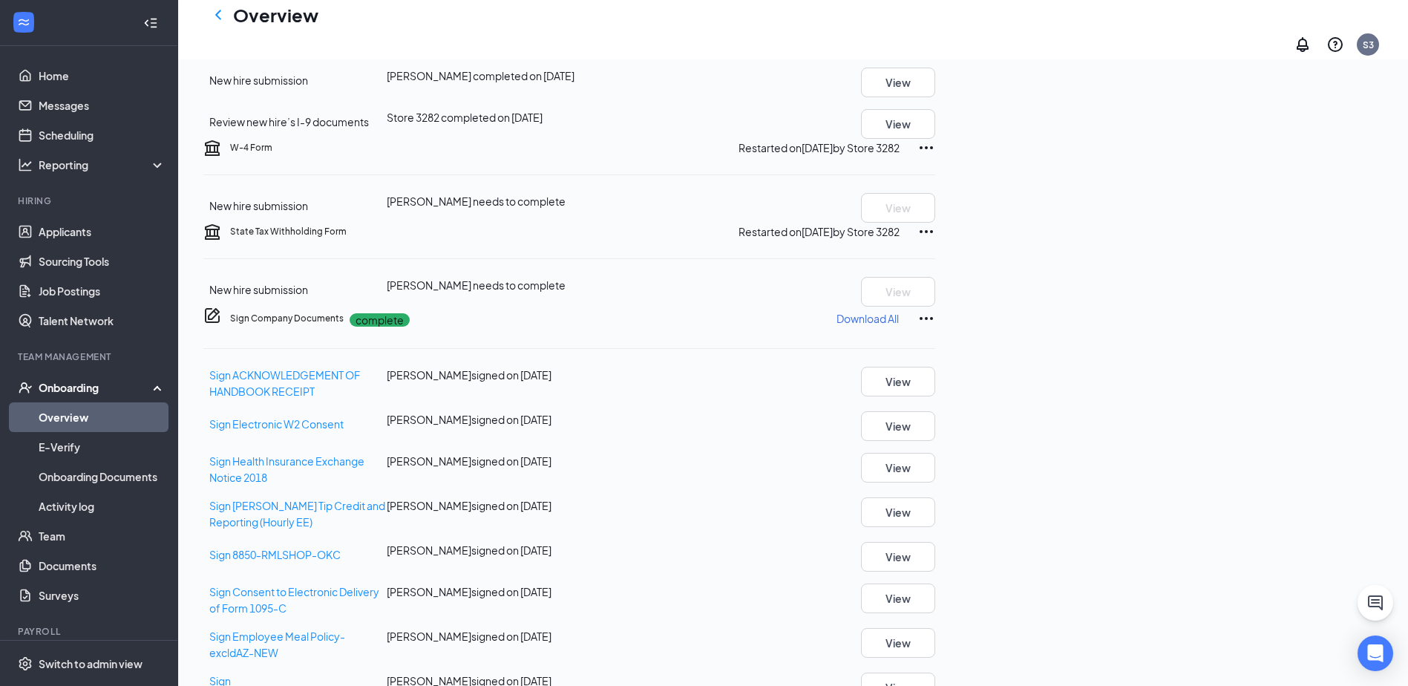
click at [936, 28] on icon "Ellipses" at bounding box center [927, 19] width 18 height 18
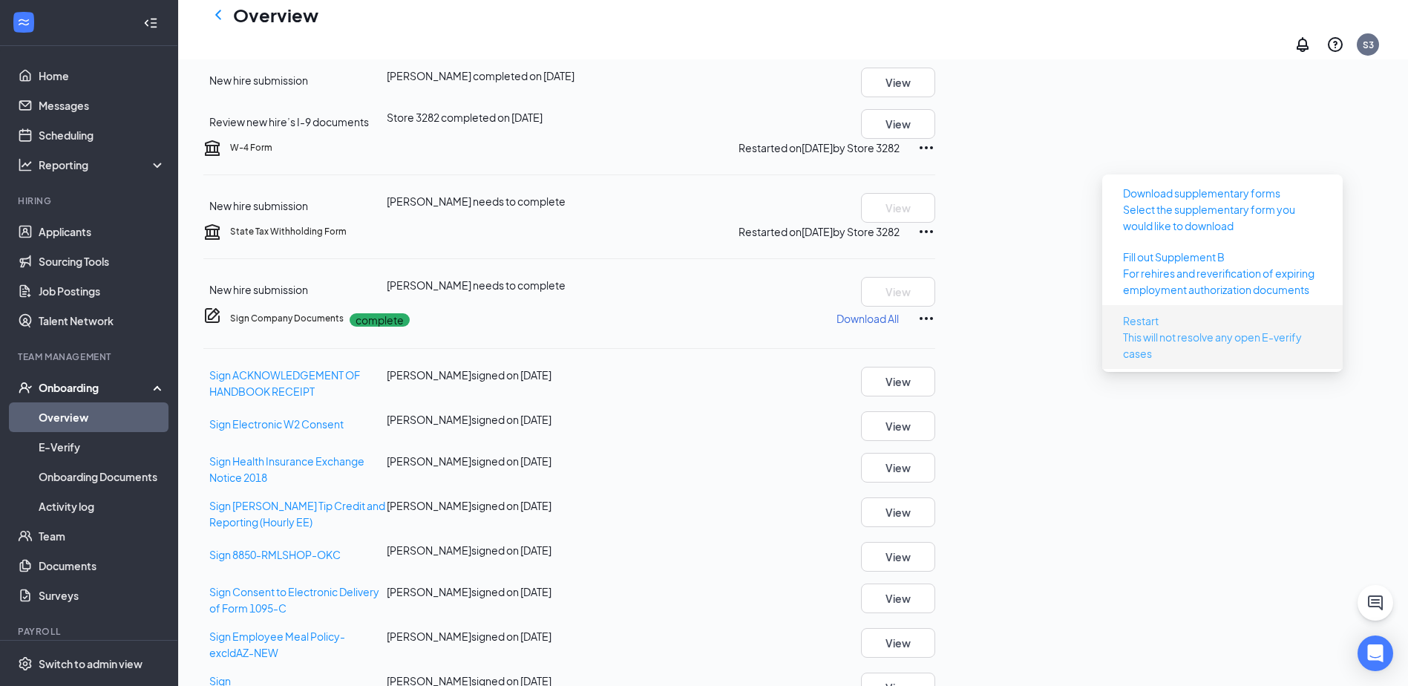
click at [1166, 330] on p "This will not resolve any open E-verify cases" at bounding box center [1222, 345] width 199 height 33
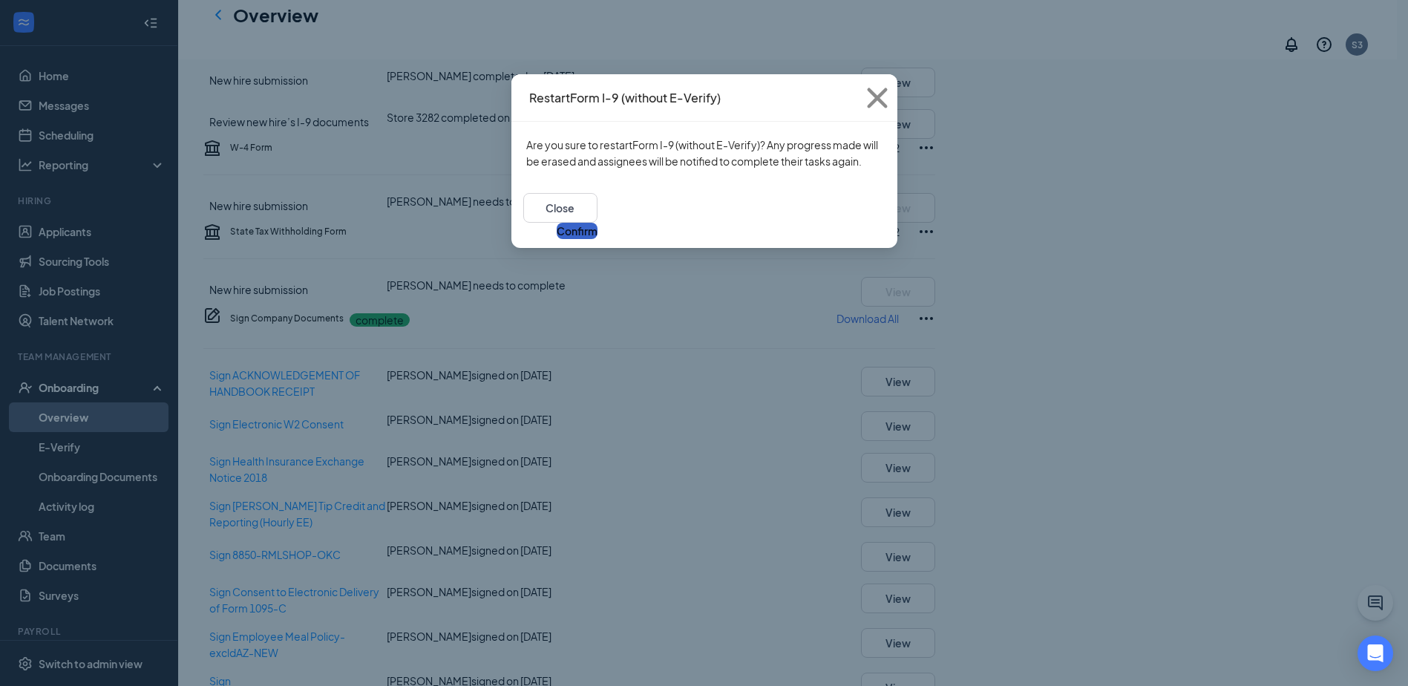
click at [598, 223] on button "Confirm" at bounding box center [577, 231] width 41 height 16
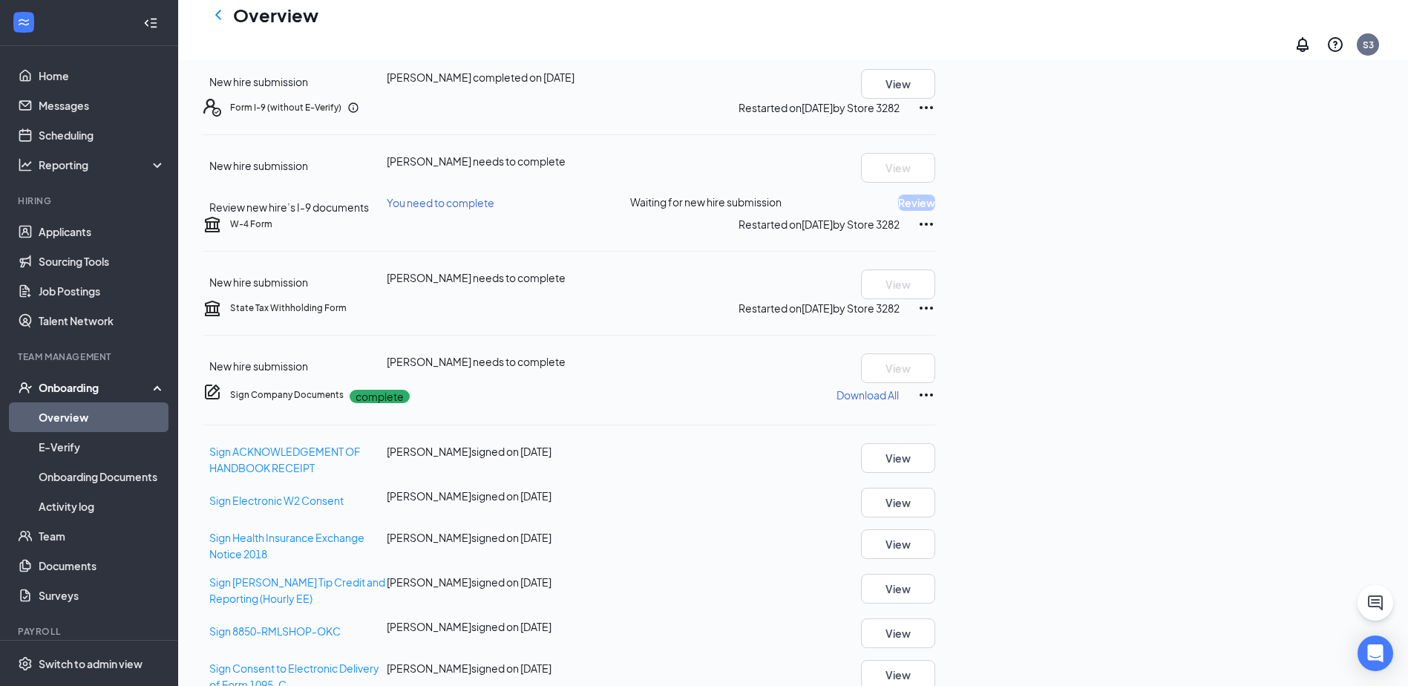
scroll to position [0, 0]
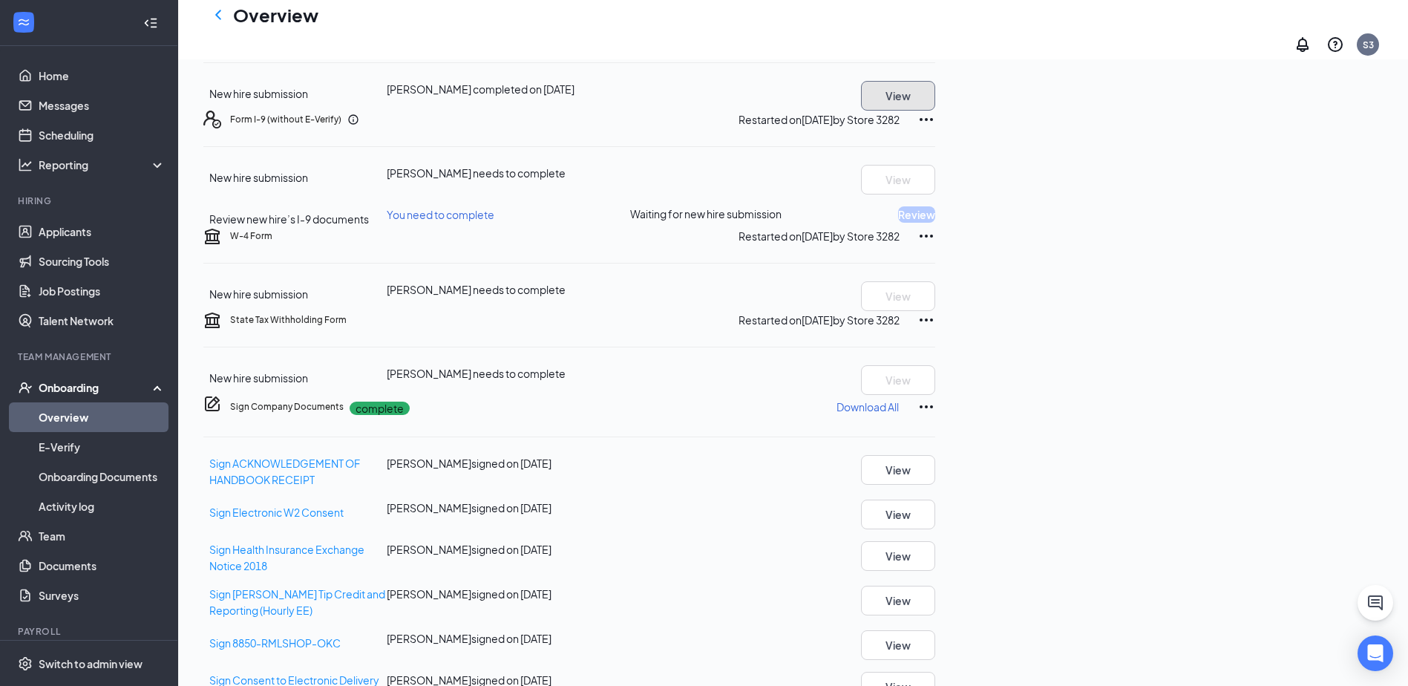
click at [936, 111] on button "View" at bounding box center [898, 96] width 74 height 30
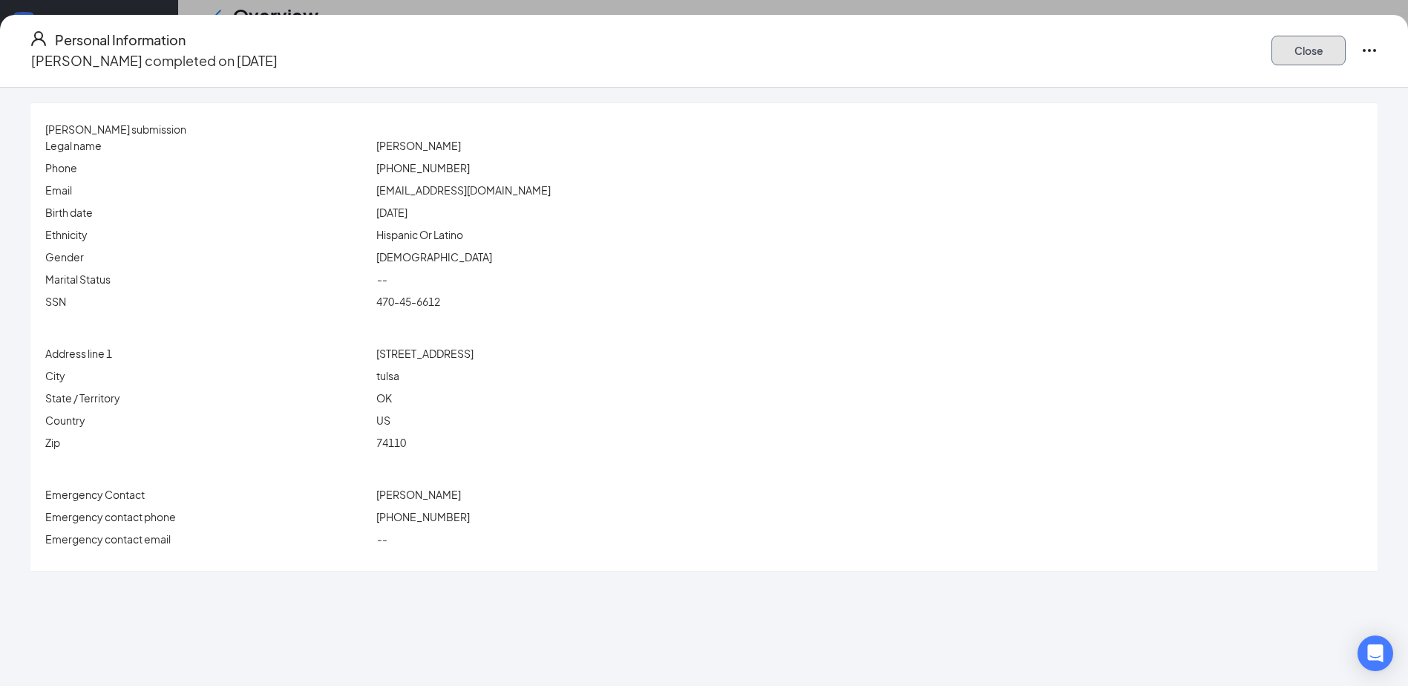
click at [1272, 40] on button "Close" at bounding box center [1309, 51] width 74 height 30
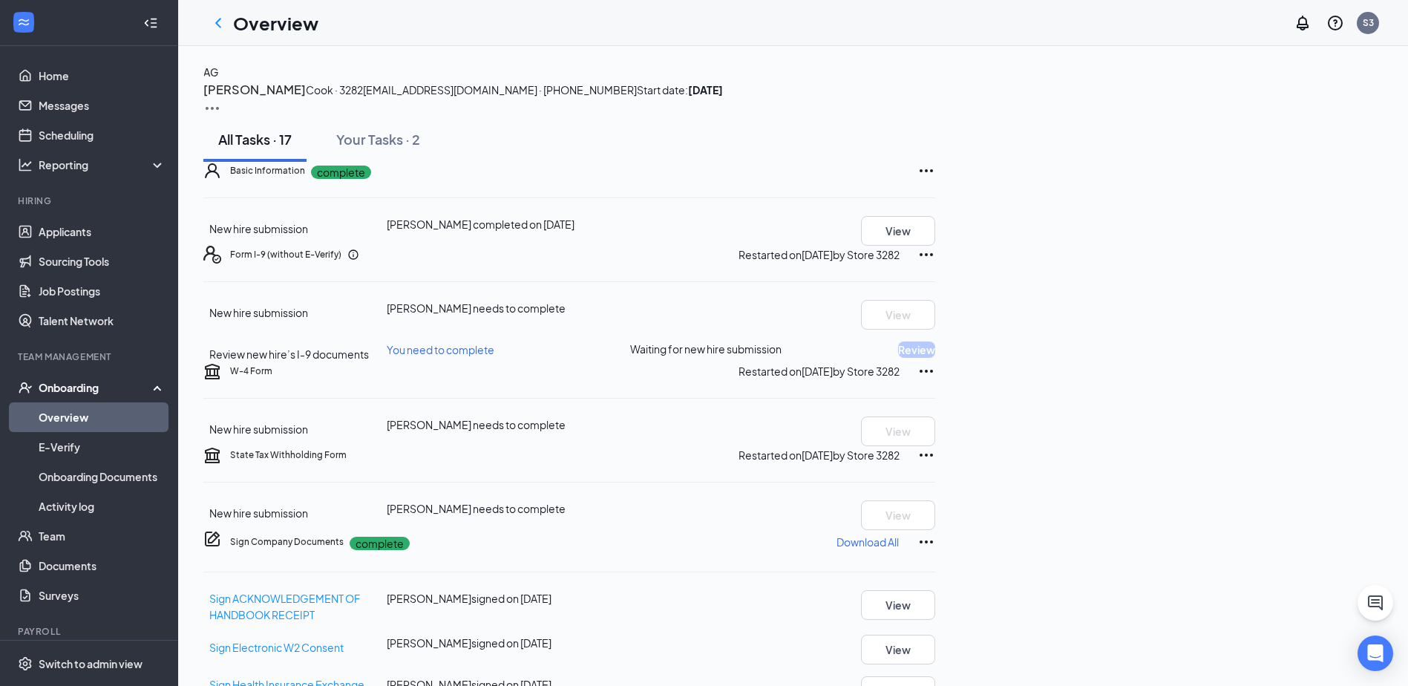
click at [216, 19] on icon "ChevronLeft" at bounding box center [218, 23] width 18 height 18
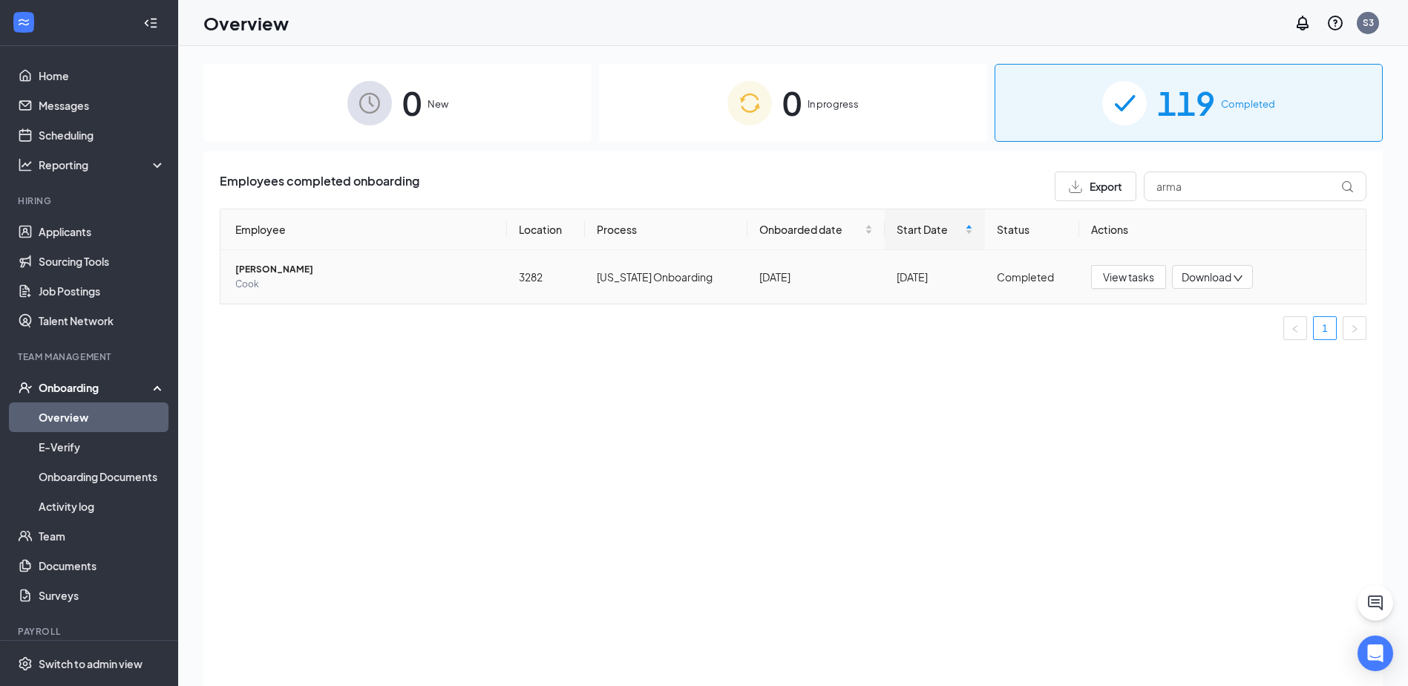
click at [251, 262] on div "Employee Location Process Onboarded date Start Date Status Actions [PERSON_NAME…" at bounding box center [793, 274] width 1147 height 131
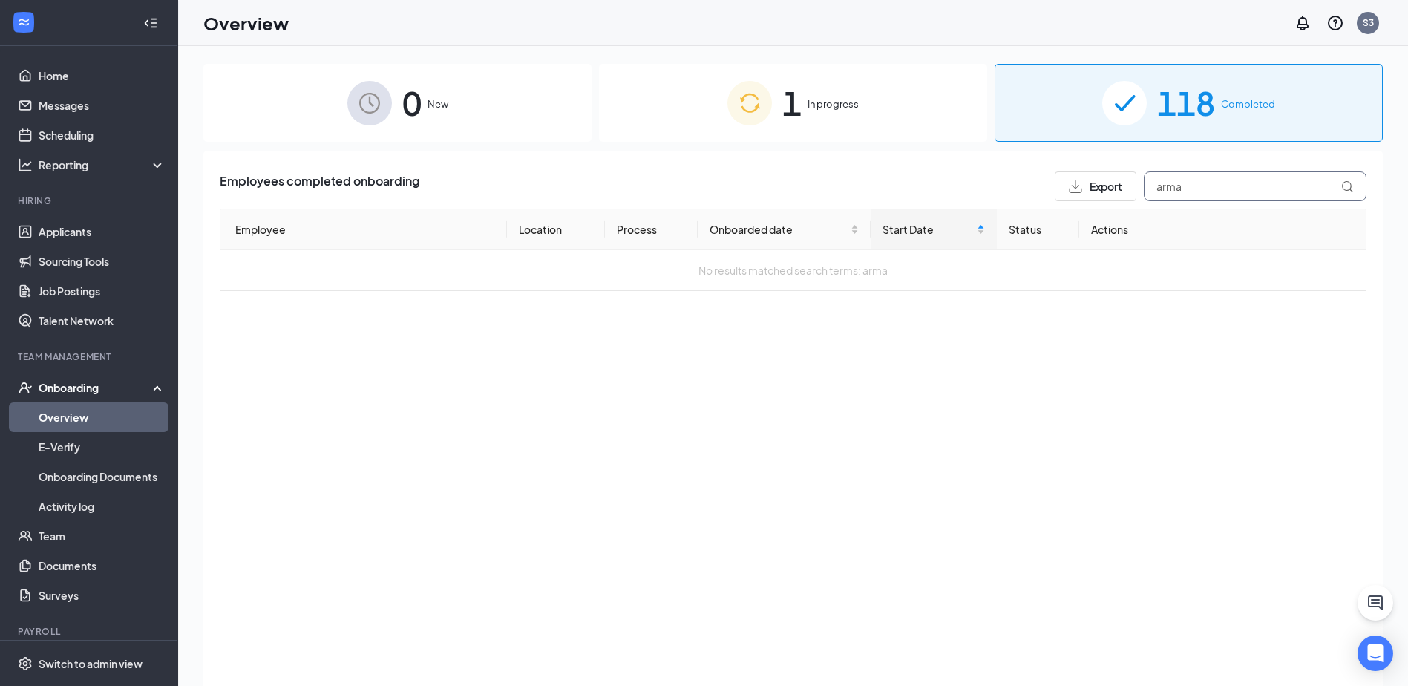
click at [1256, 179] on input "arma" at bounding box center [1255, 187] width 223 height 30
type input "a"
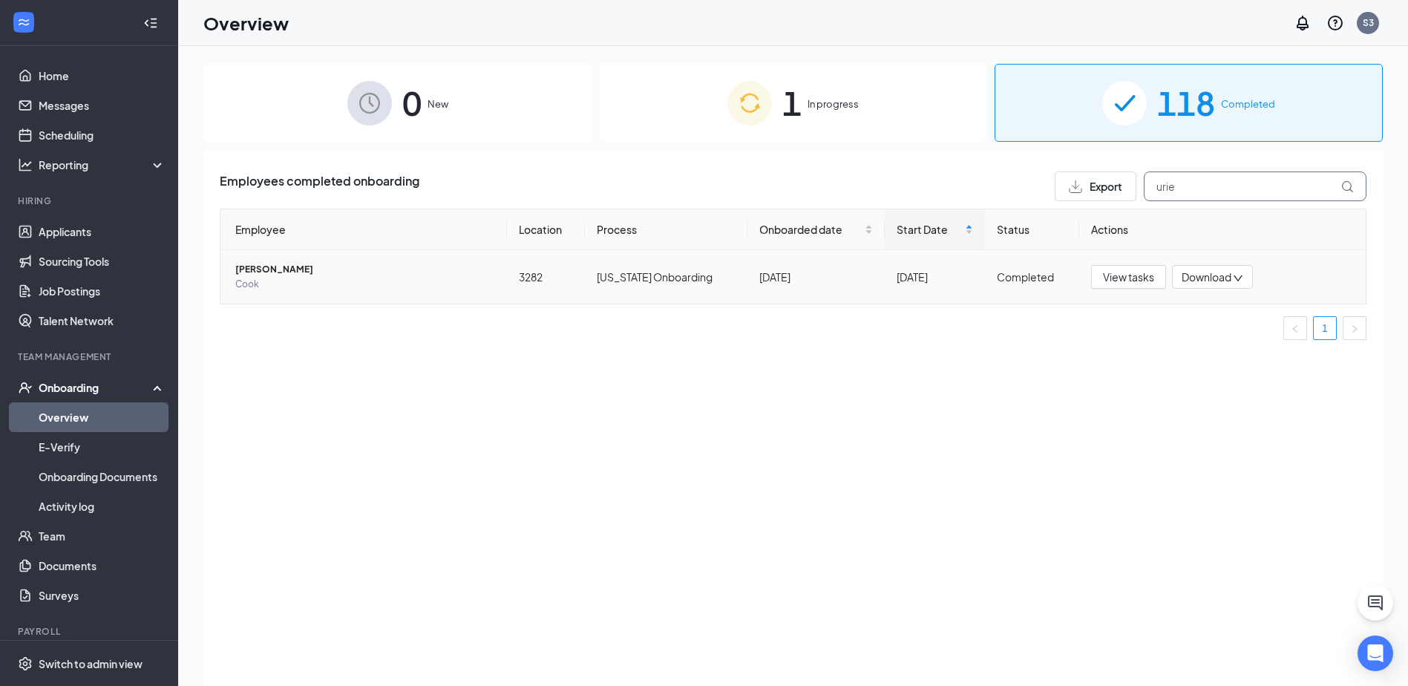
type input "urie"
click at [261, 267] on span "[PERSON_NAME]" at bounding box center [365, 269] width 260 height 15
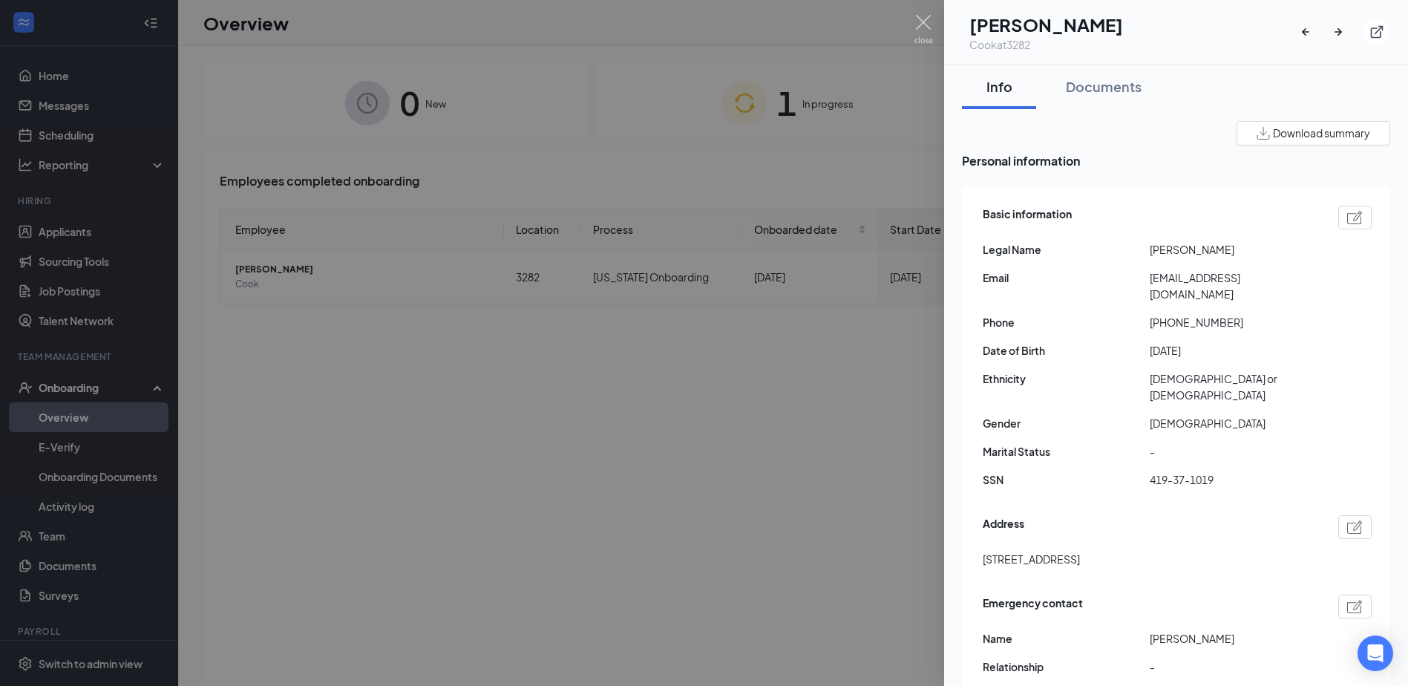
drag, startPoint x: 1180, startPoint y: 339, endPoint x: 1211, endPoint y: 337, distance: 31.3
click at [1211, 342] on span "[DATE]" at bounding box center [1233, 350] width 167 height 16
click at [818, 473] on div at bounding box center [704, 343] width 1408 height 686
